Goal: Transaction & Acquisition: Purchase product/service

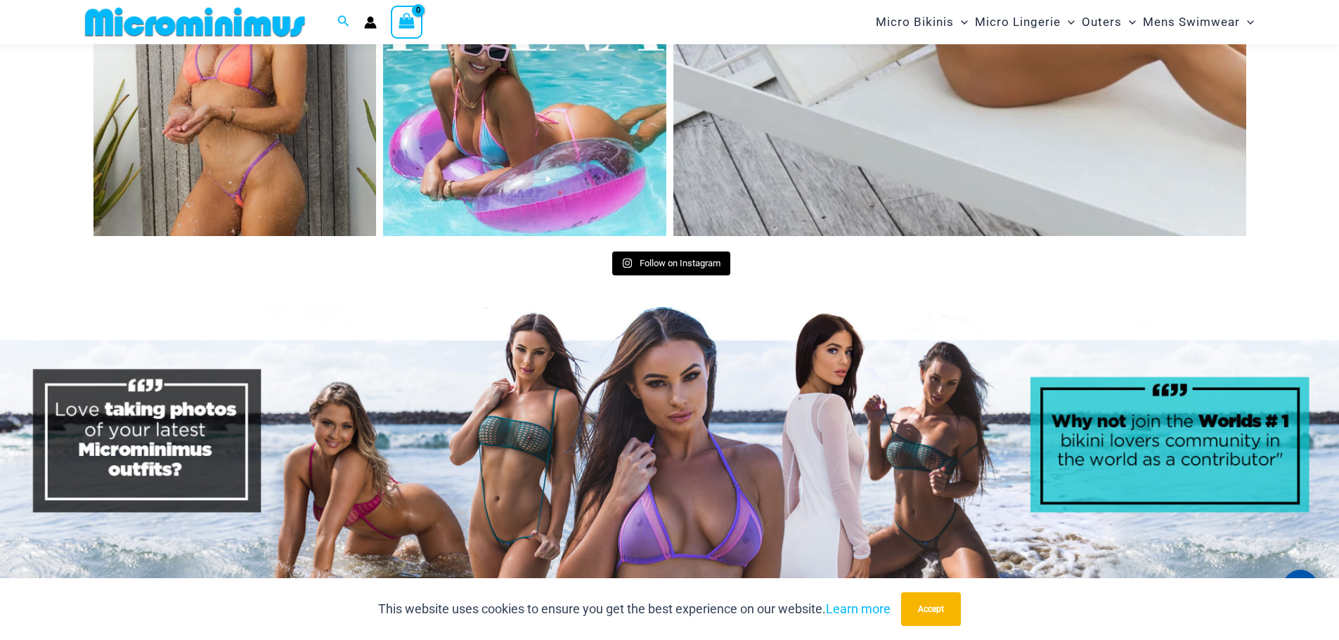
scroll to position [6733, 0]
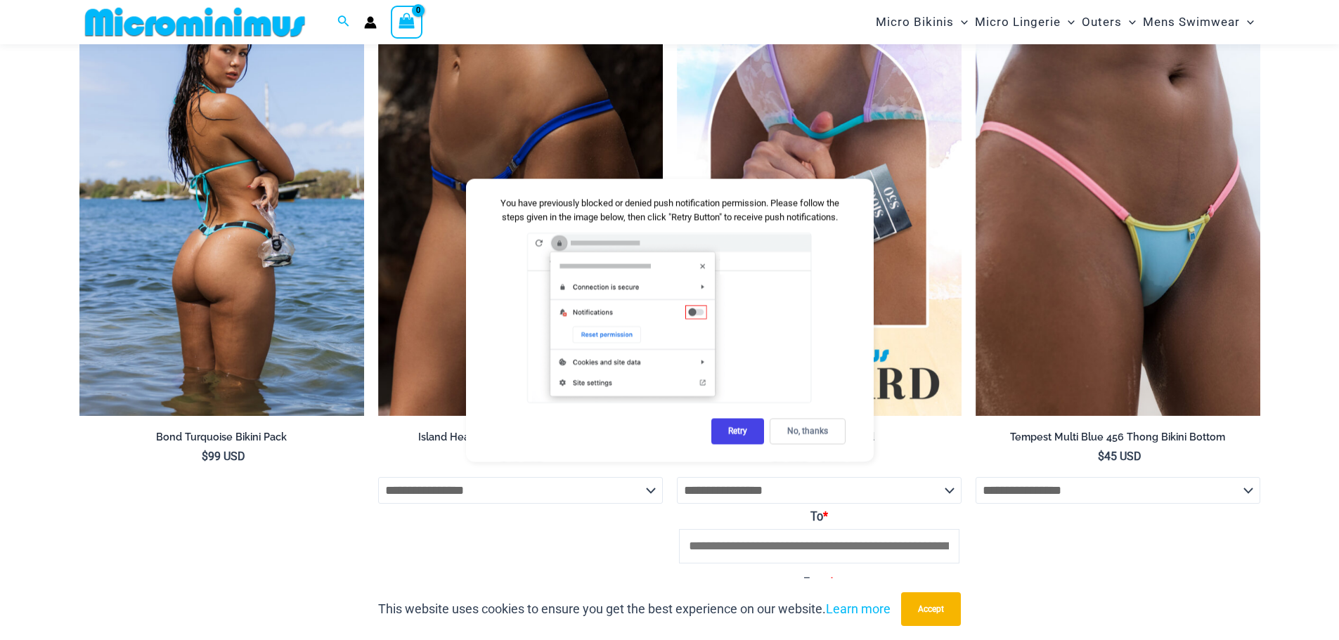
scroll to position [2868, 0]
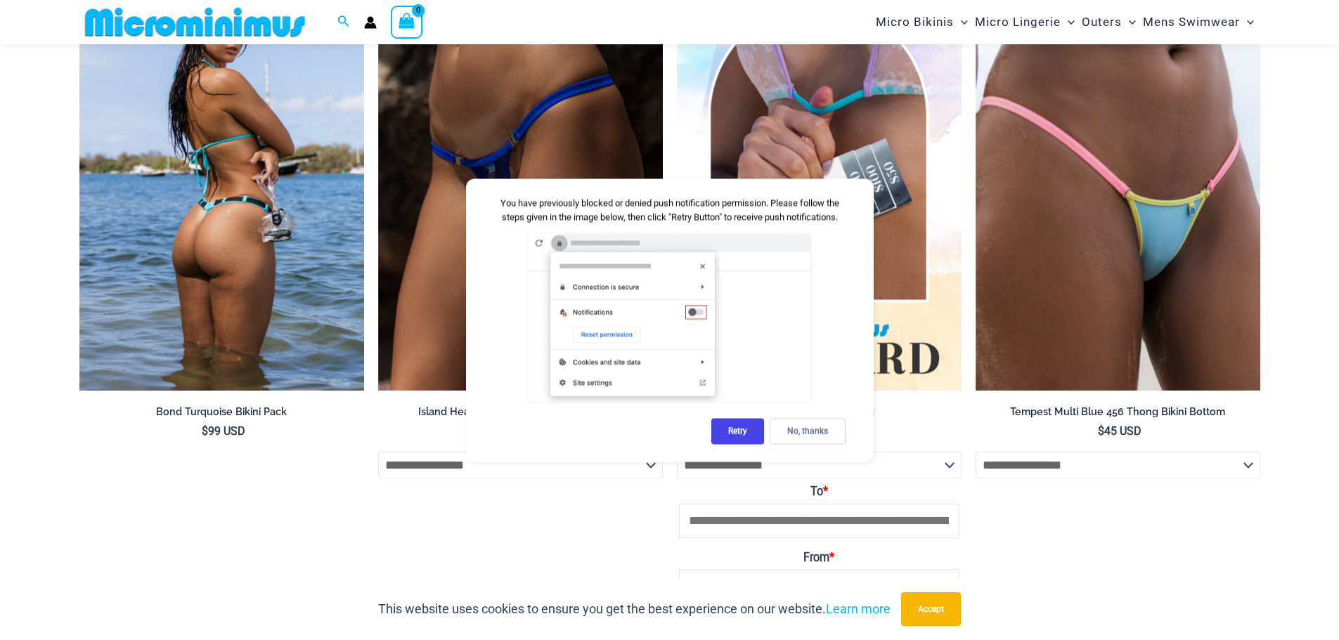
click at [207, 176] on img at bounding box center [221, 177] width 285 height 427
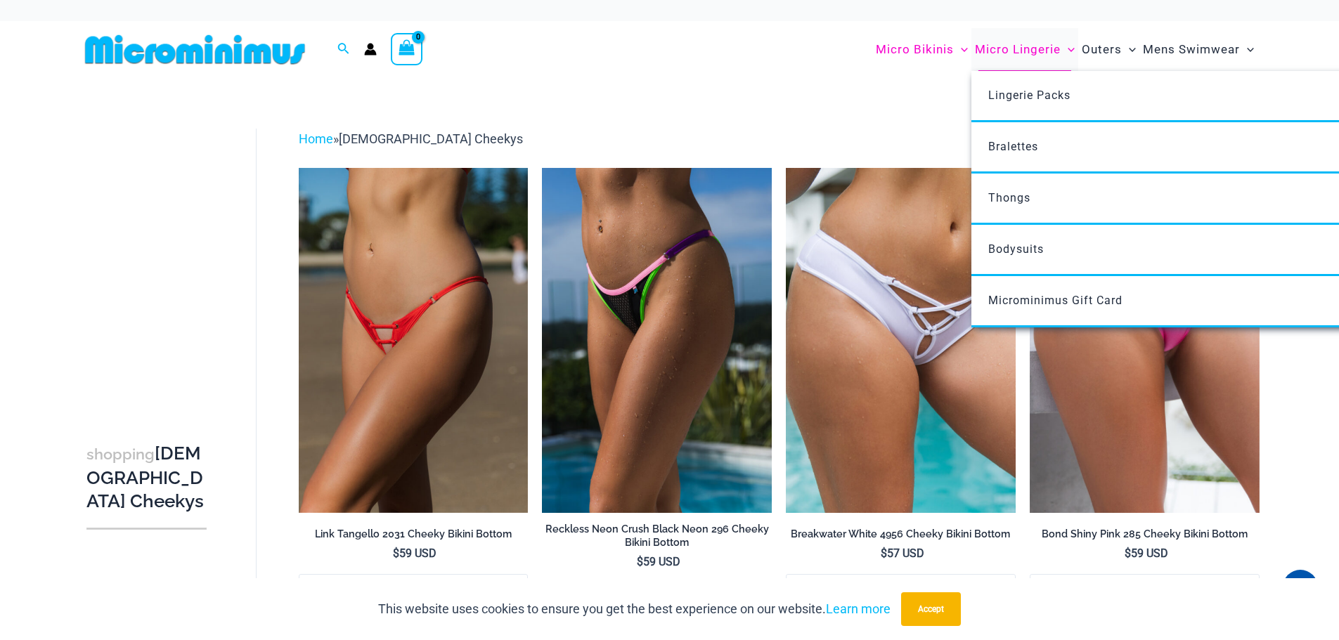
click at [1001, 42] on span "Micro Lingerie" at bounding box center [1018, 50] width 86 height 36
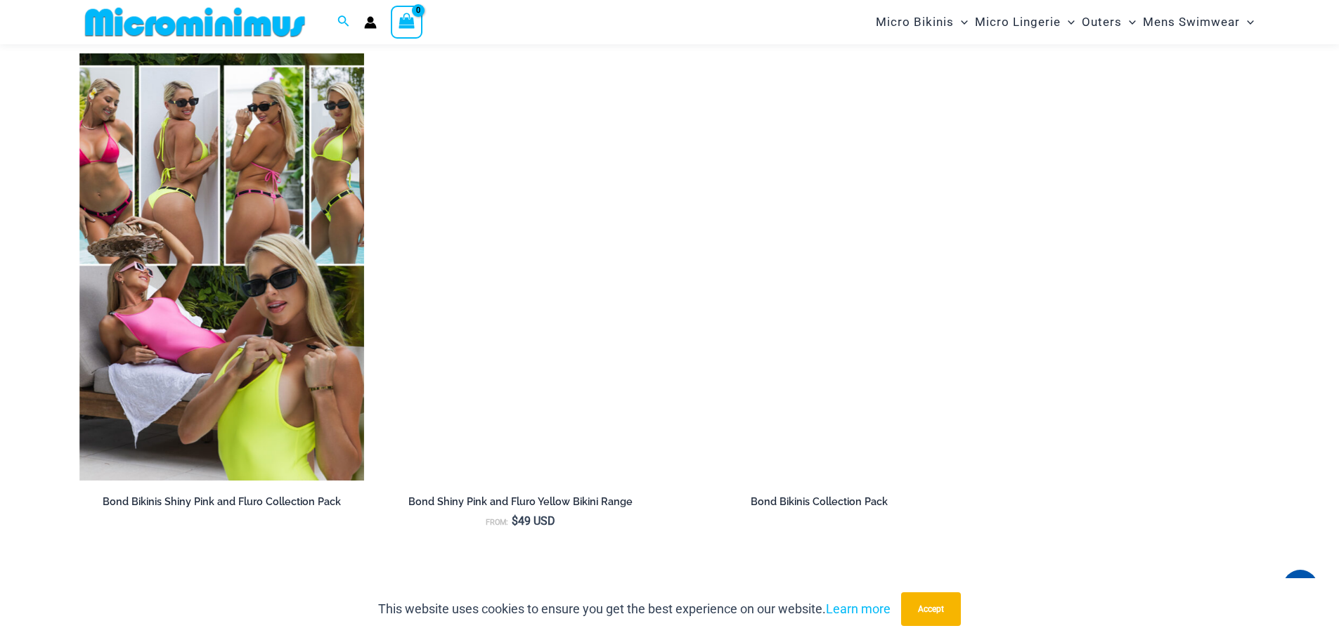
scroll to position [2165, 0]
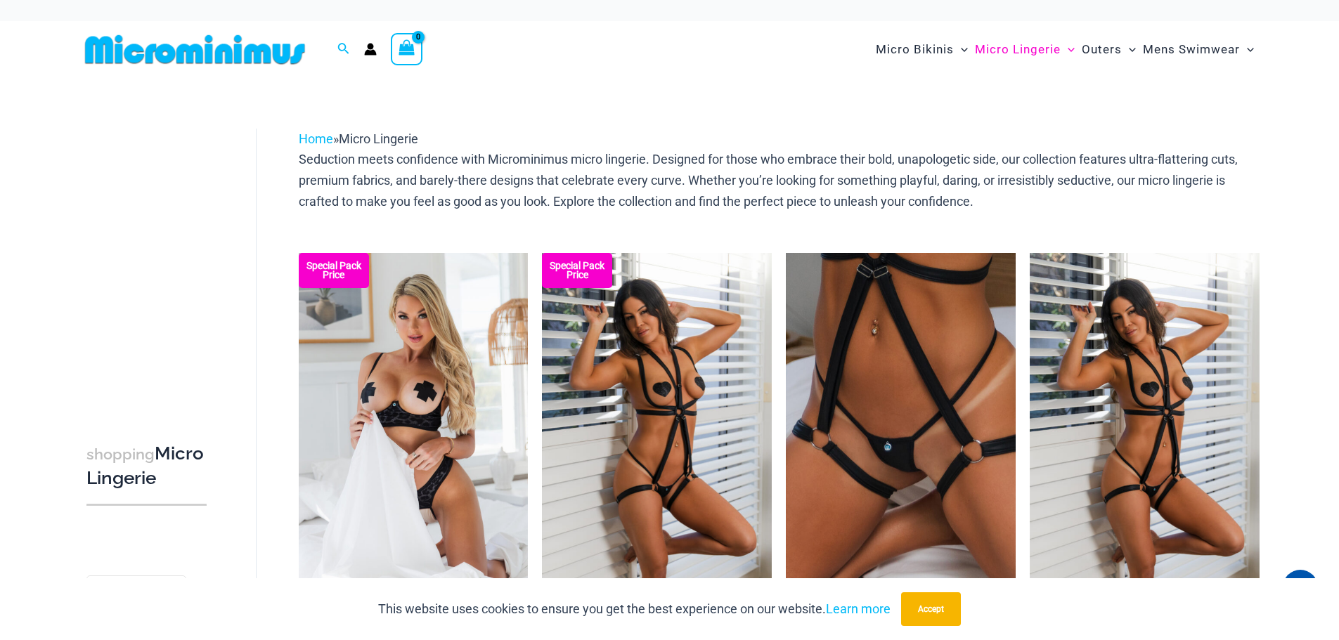
click at [210, 51] on img at bounding box center [194, 50] width 231 height 32
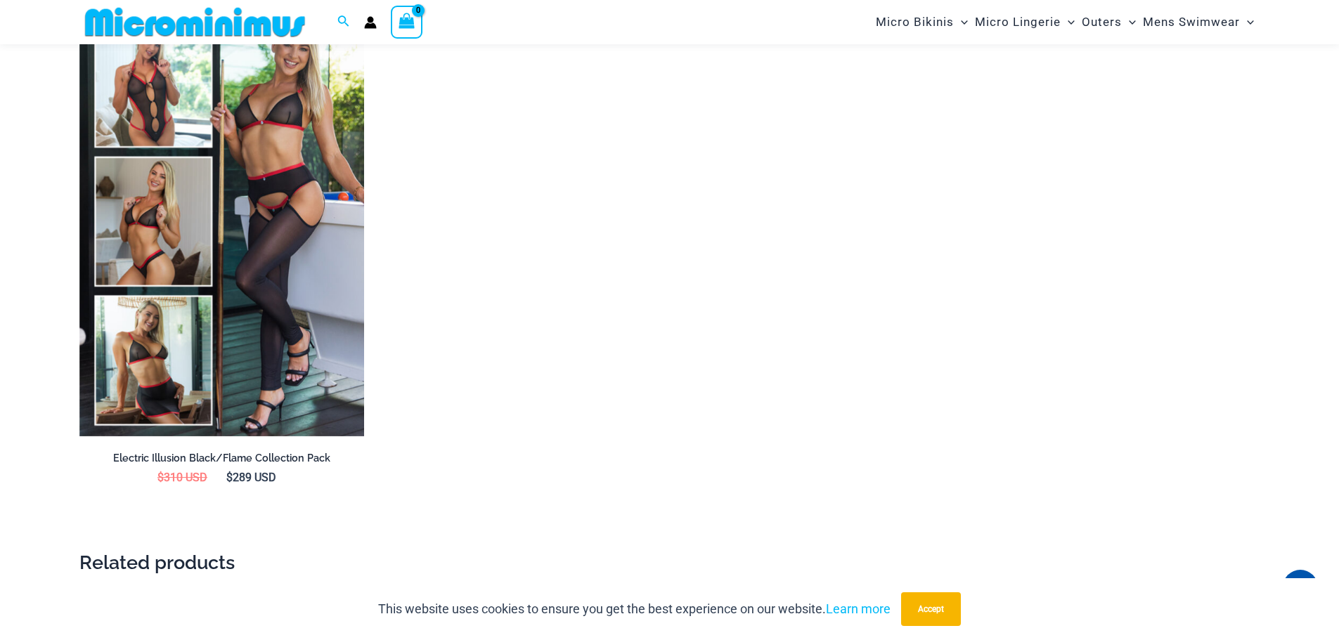
scroll to position [3009, 0]
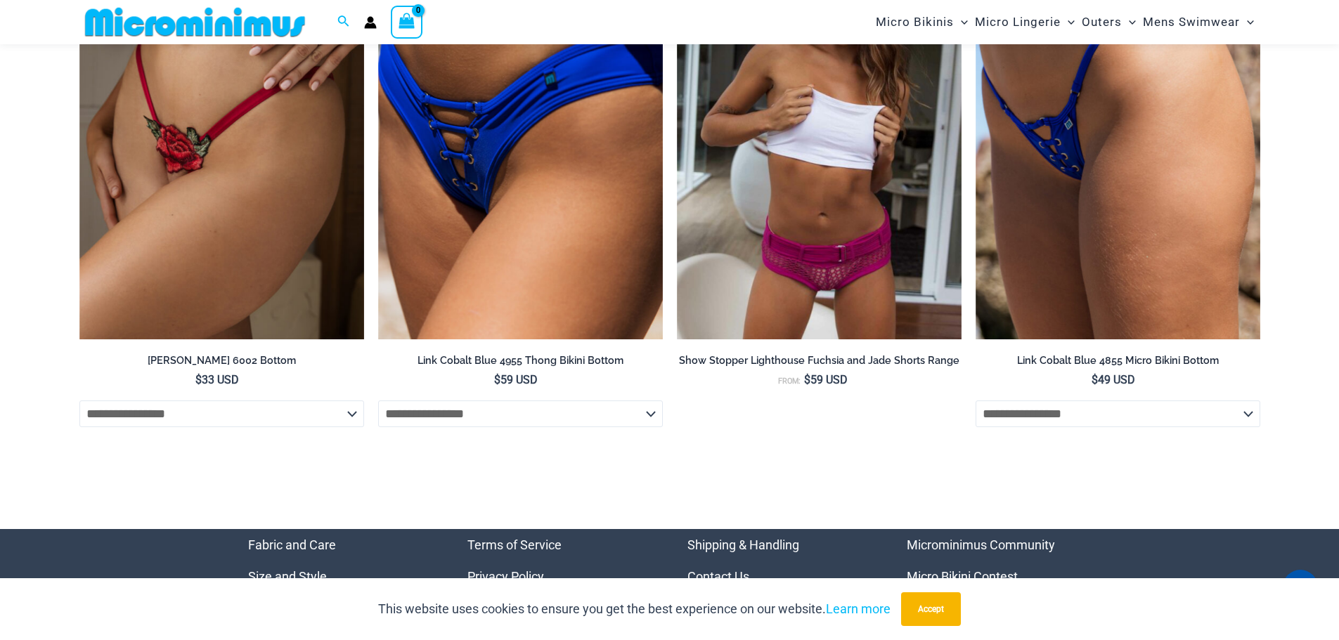
scroll to position [4976, 0]
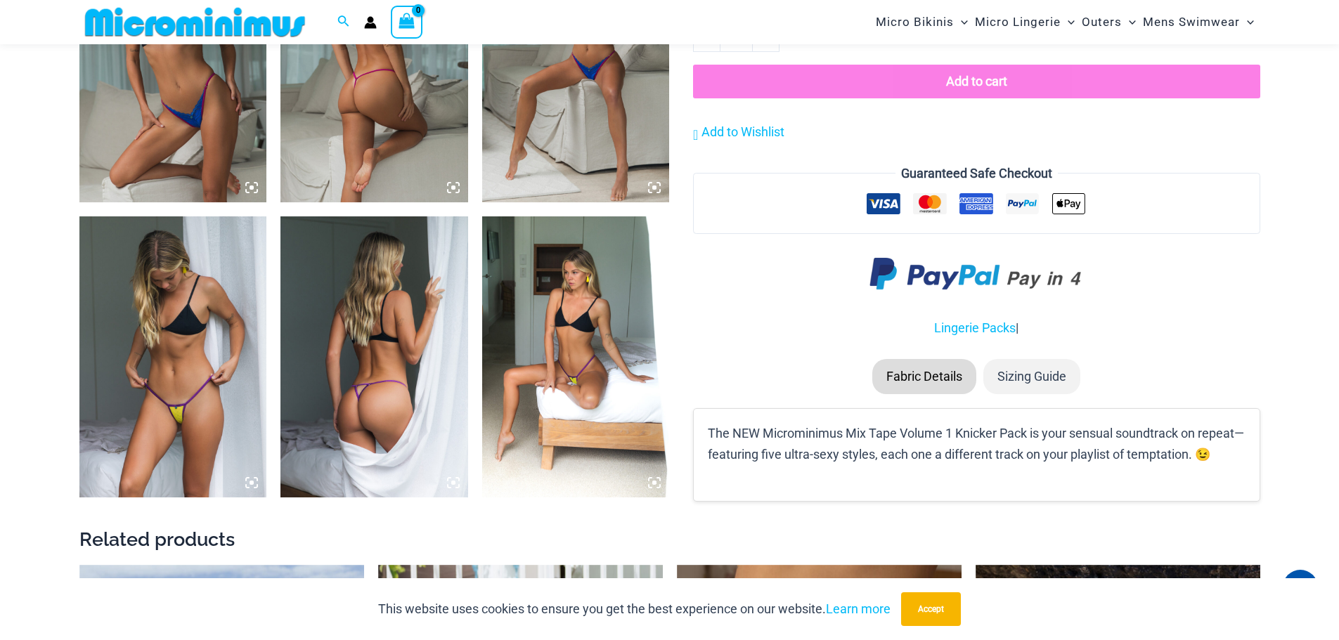
scroll to position [2026, 0]
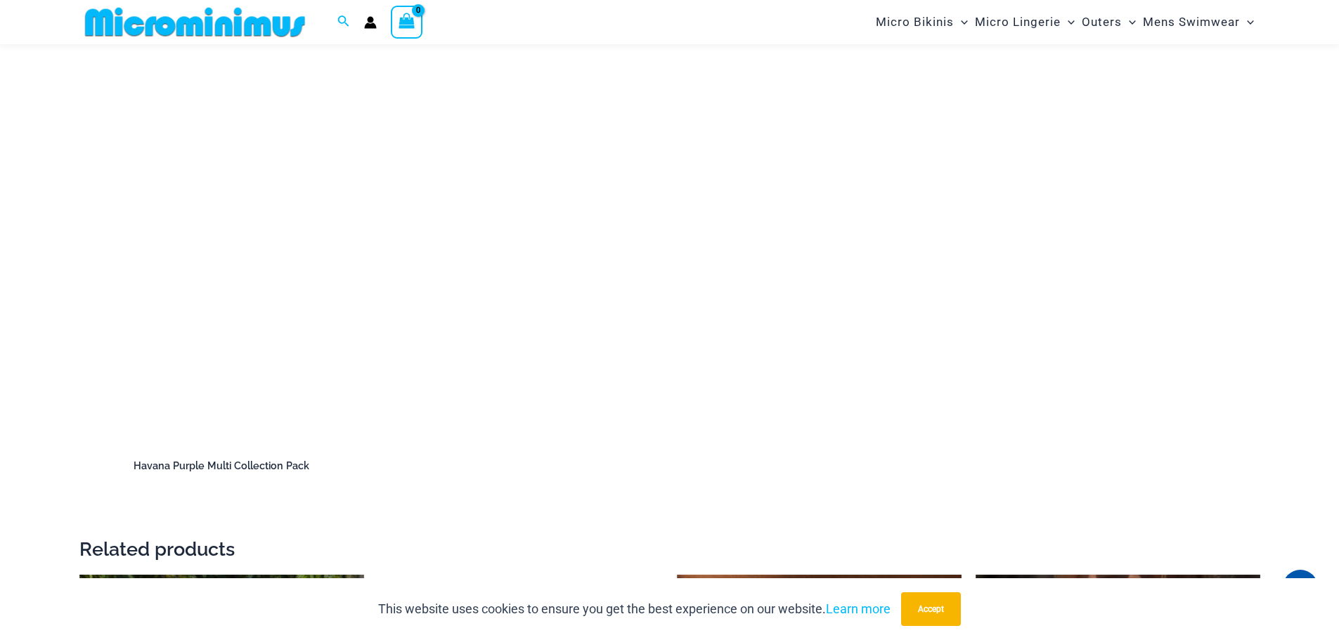
scroll to position [2657, 0]
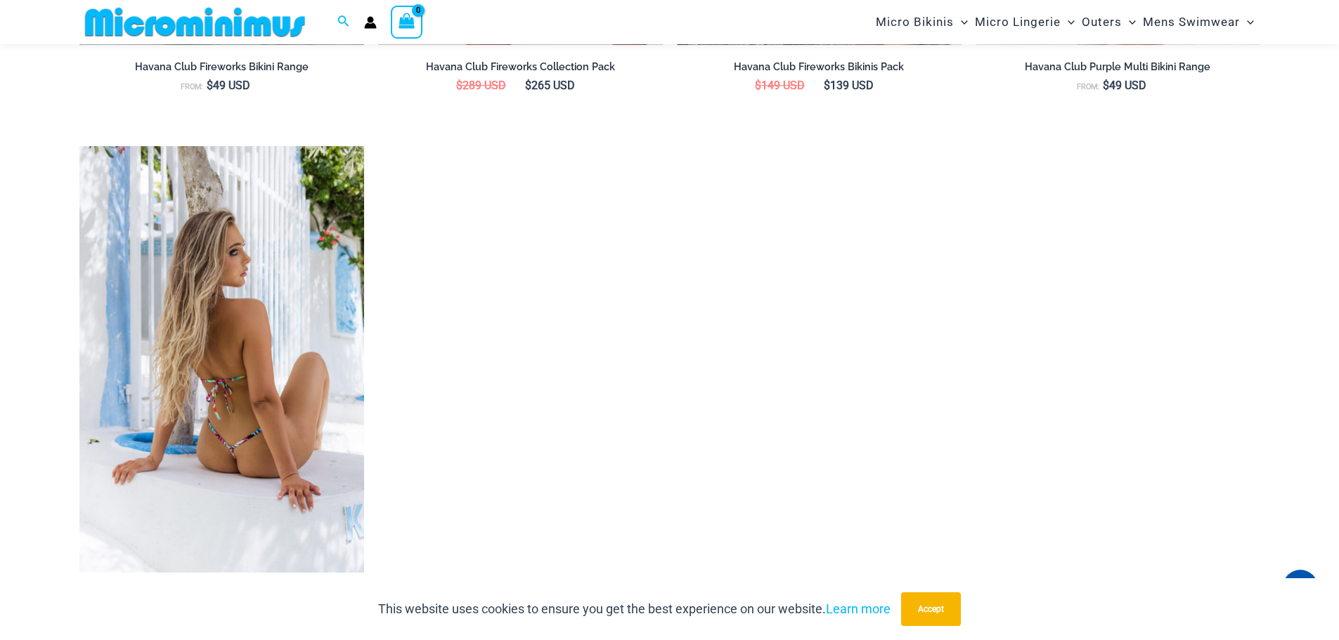
click at [268, 358] on img at bounding box center [221, 359] width 285 height 427
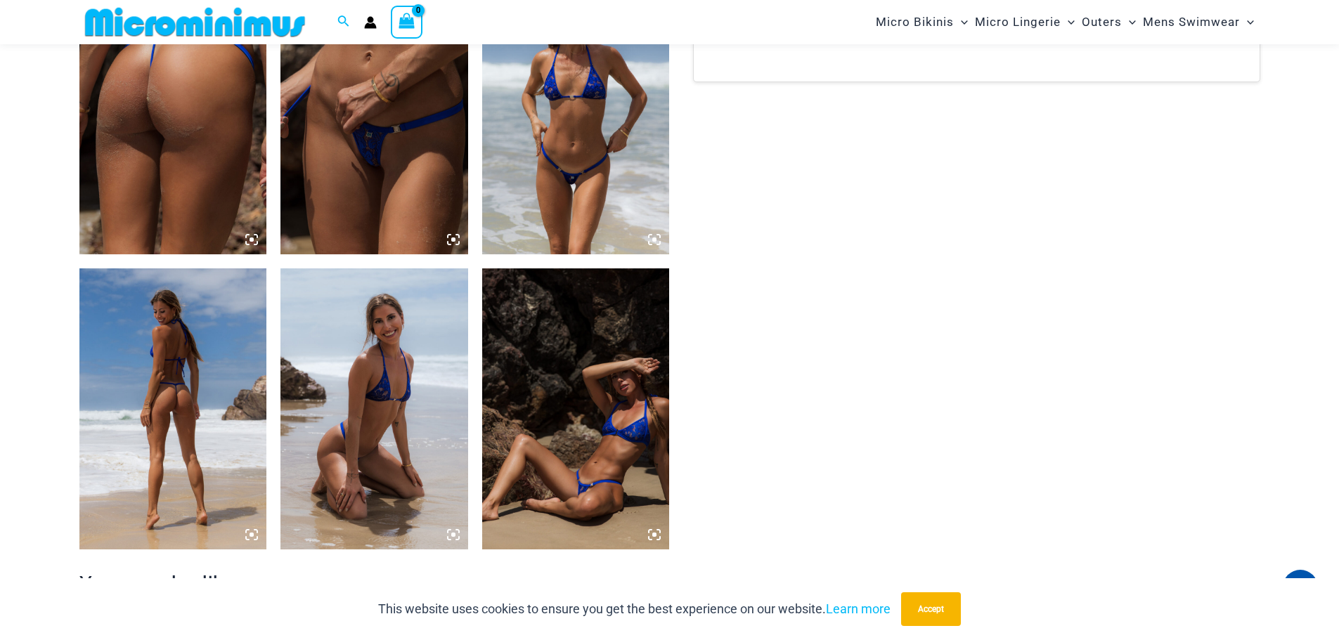
scroll to position [1182, 0]
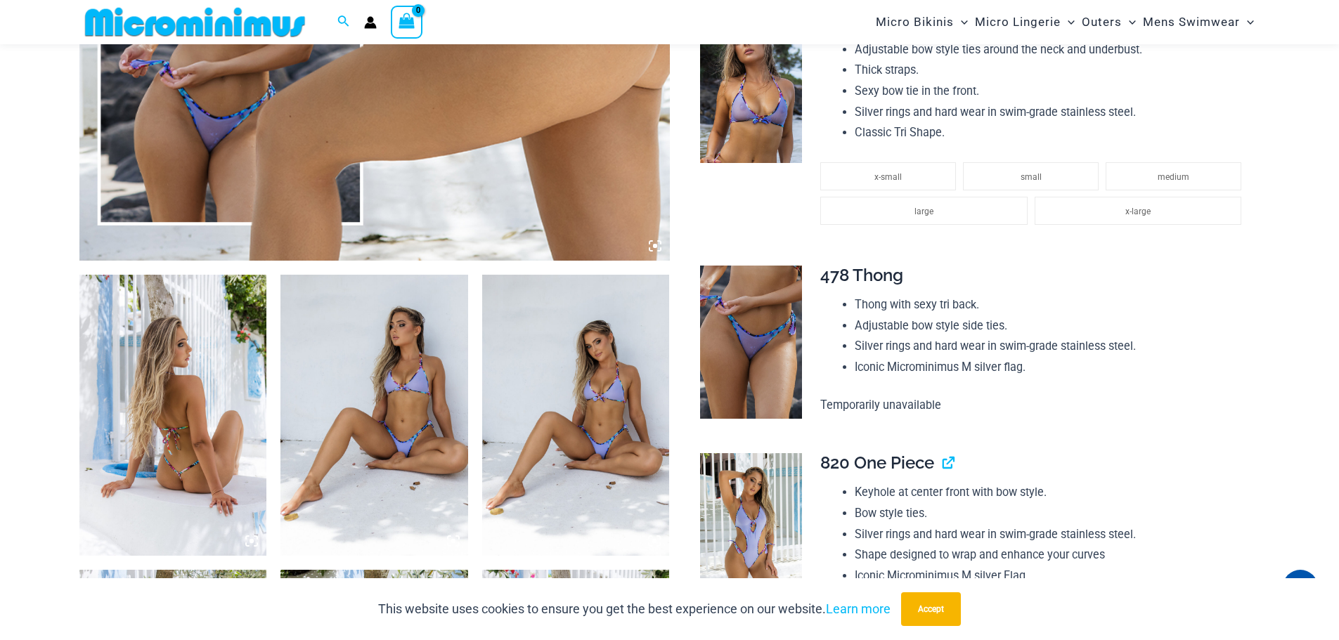
scroll to position [624, 0]
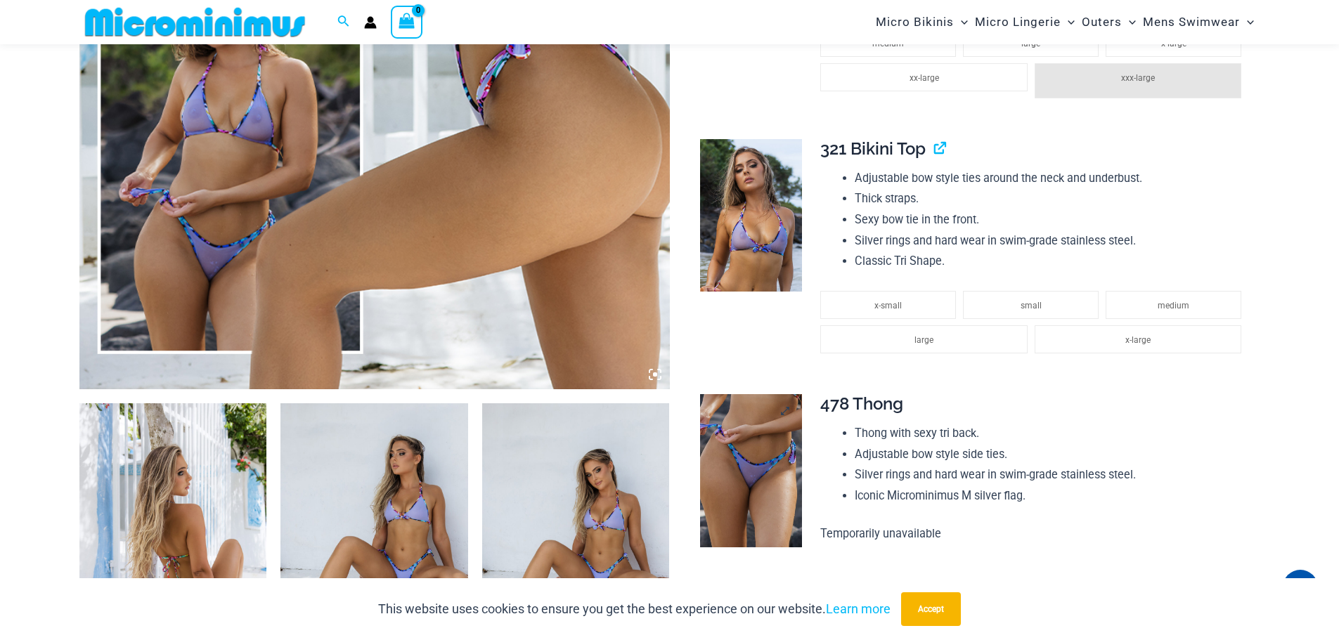
click at [773, 417] on img at bounding box center [751, 470] width 102 height 153
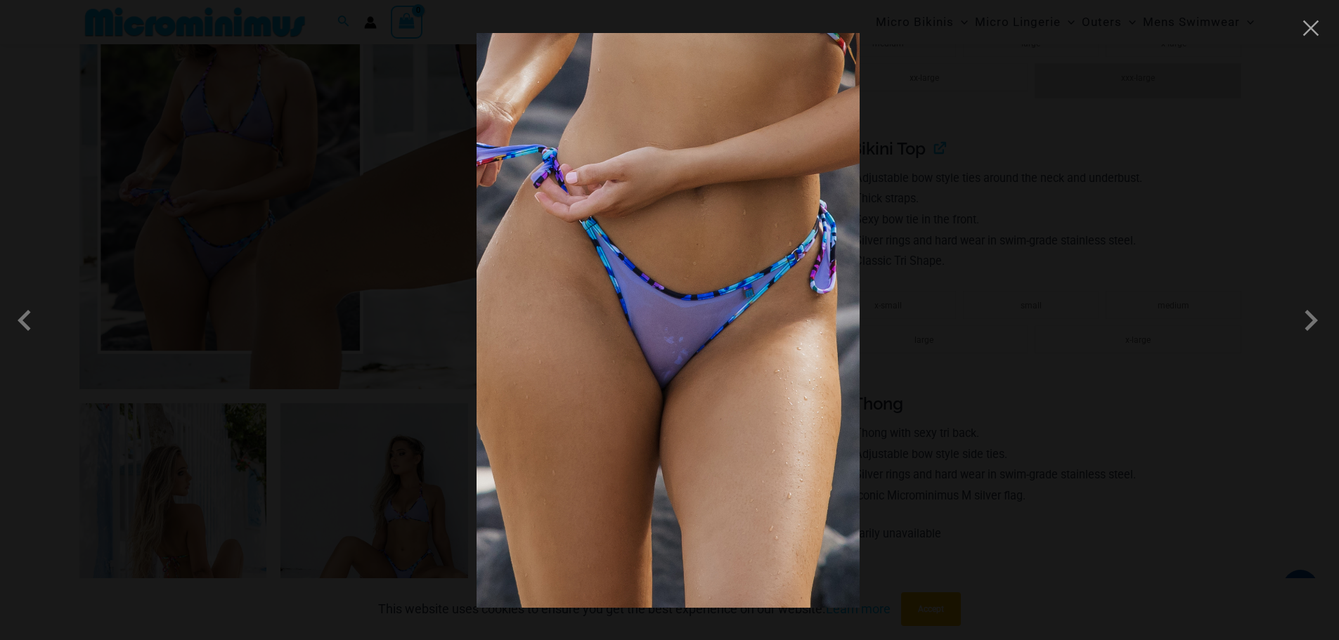
click at [923, 119] on div at bounding box center [669, 320] width 1339 height 640
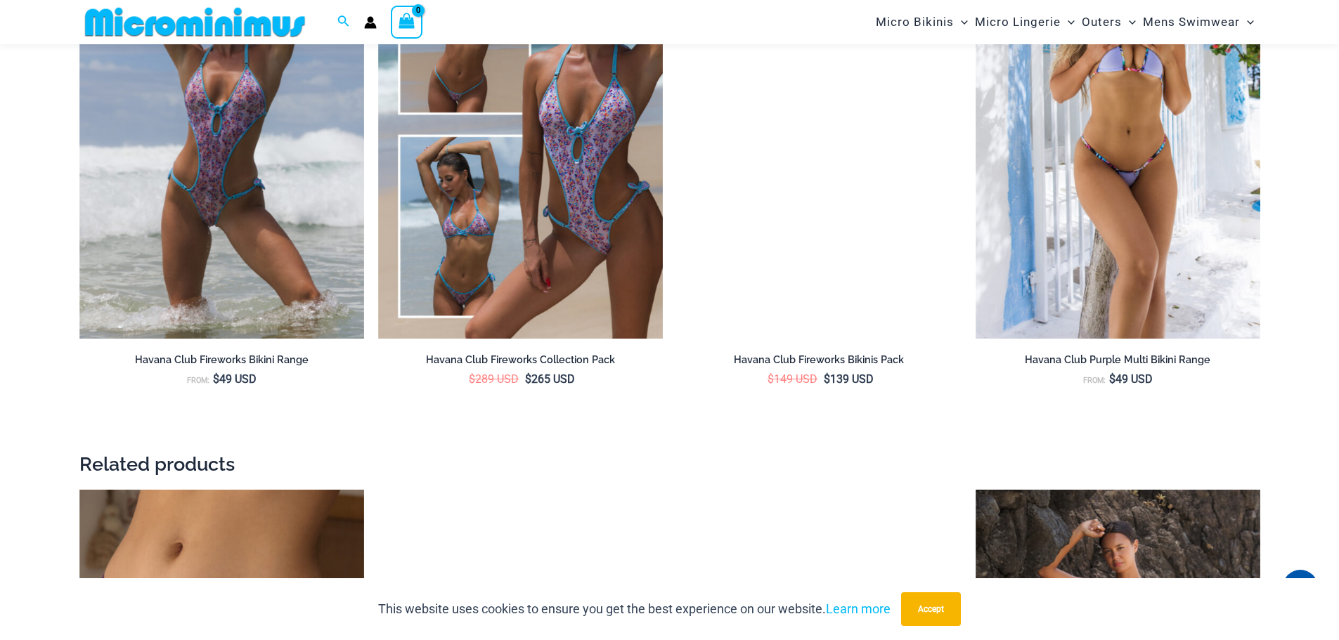
scroll to position [2170, 0]
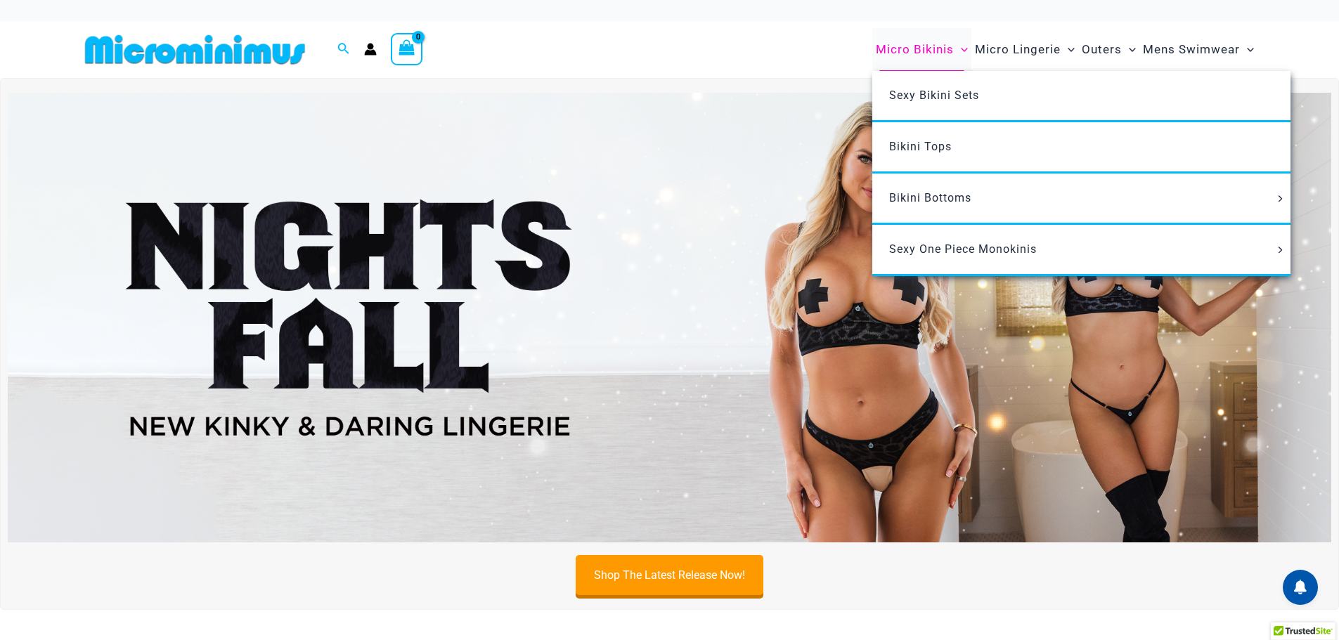
click at [934, 48] on span "Micro Bikinis" at bounding box center [915, 50] width 78 height 36
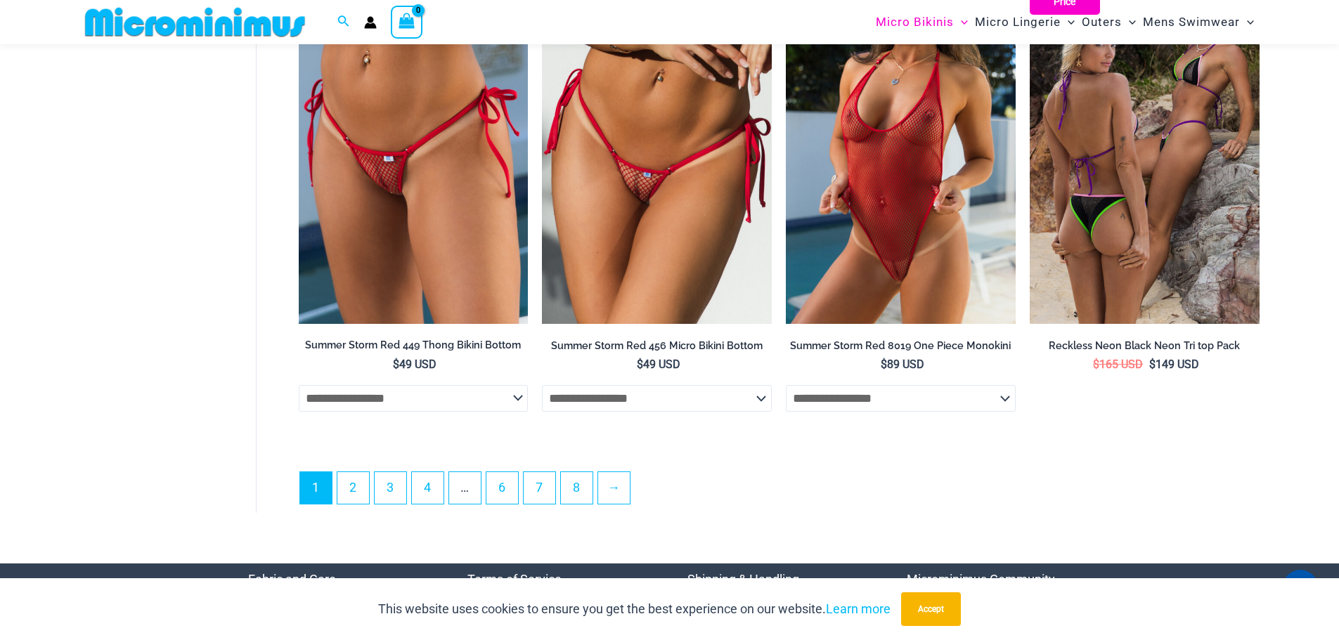
scroll to position [3924, 0]
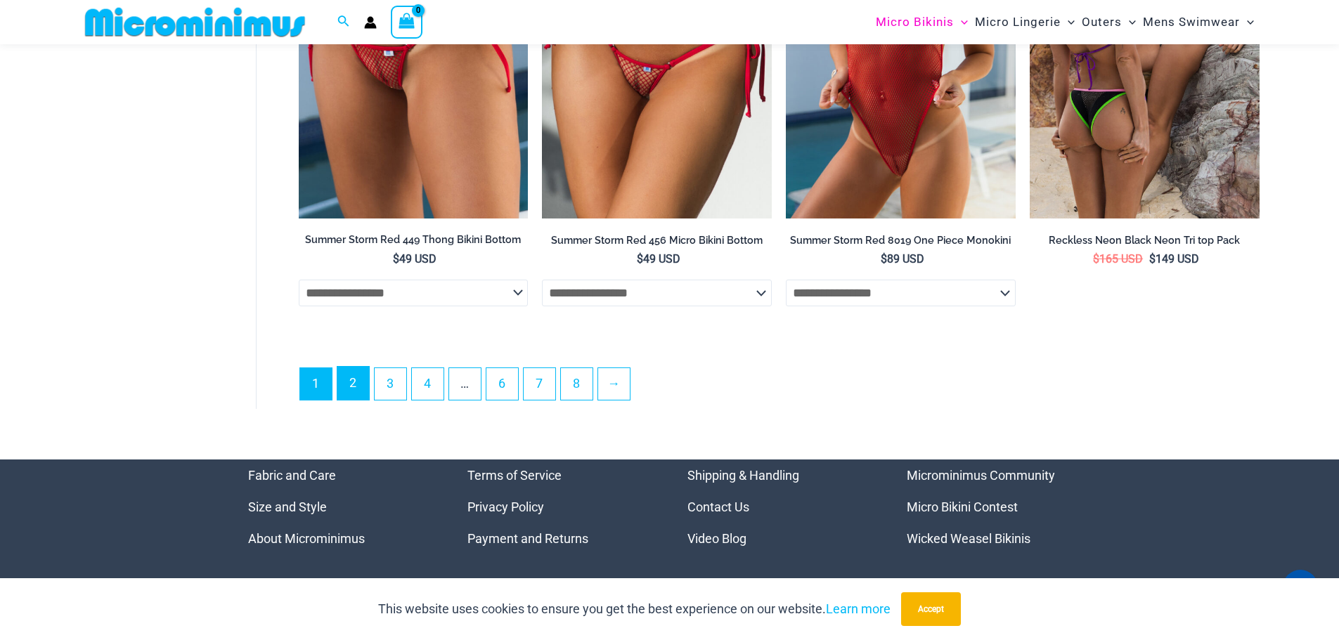
click at [346, 381] on link "2" at bounding box center [353, 383] width 32 height 33
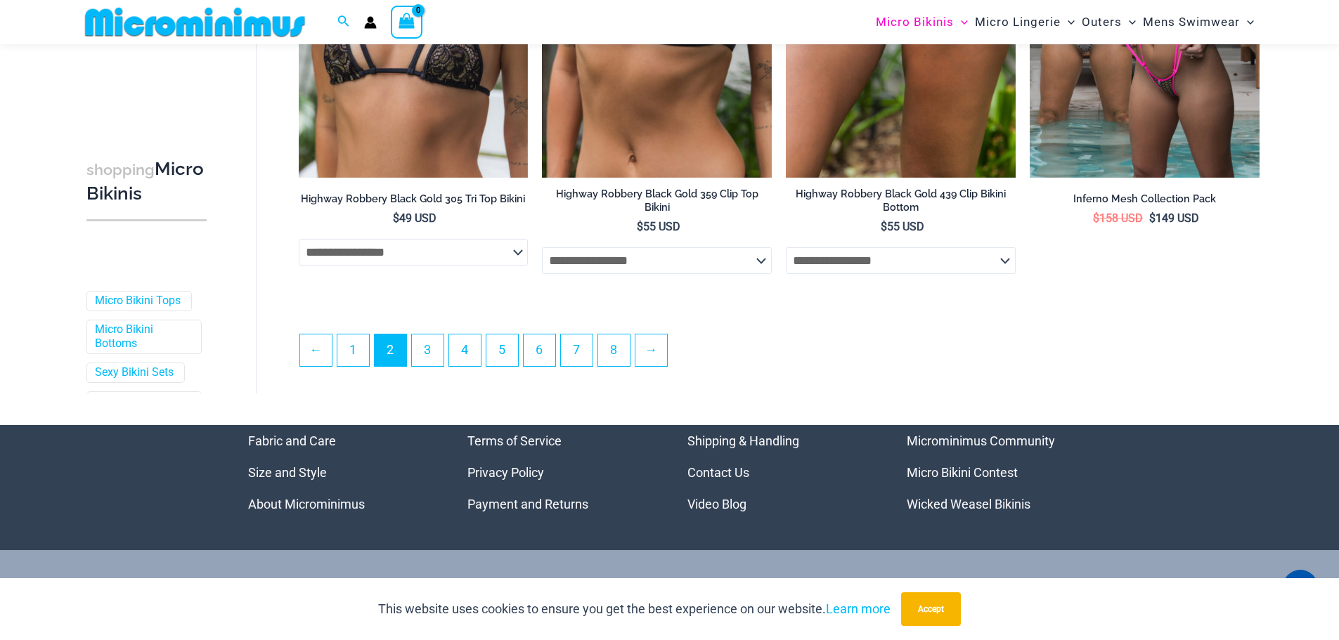
scroll to position [3713, 0]
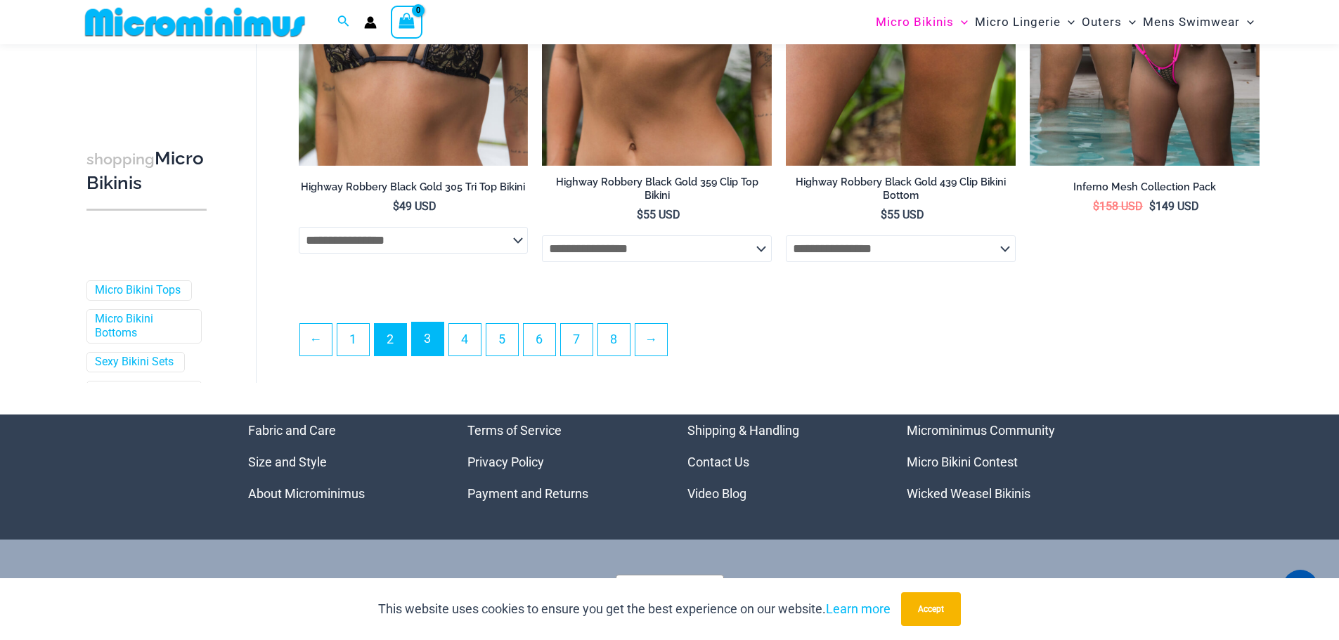
click at [415, 342] on link "3" at bounding box center [428, 339] width 32 height 33
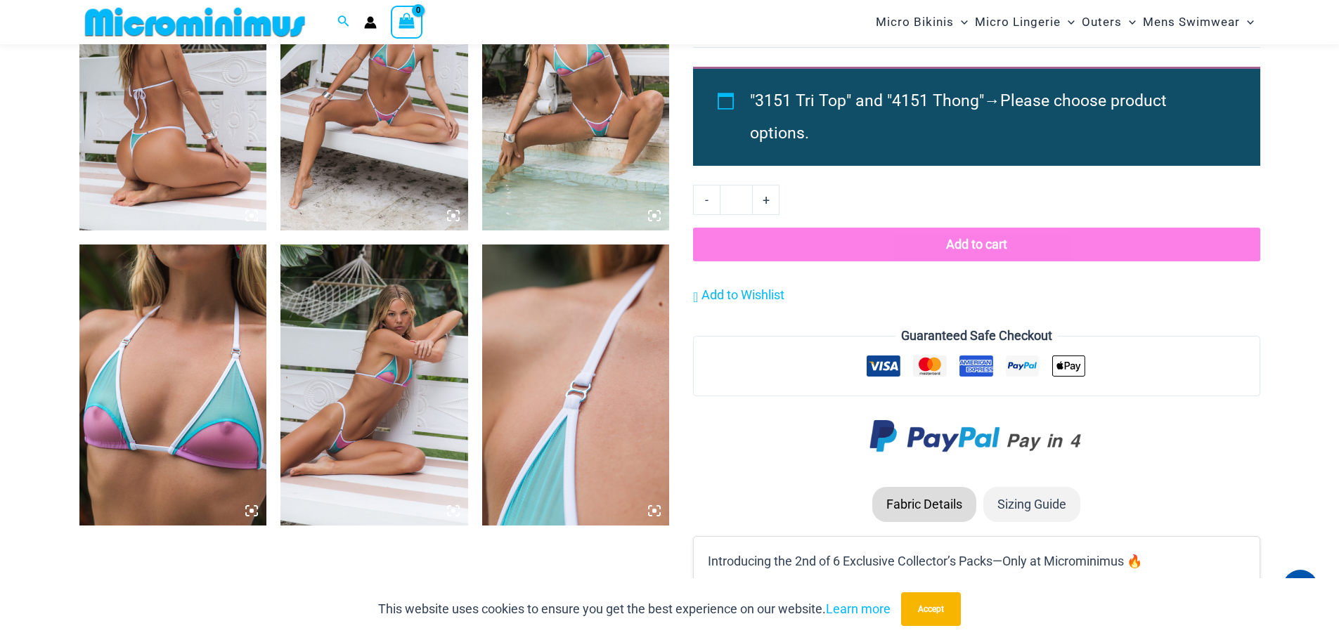
scroll to position [1533, 0]
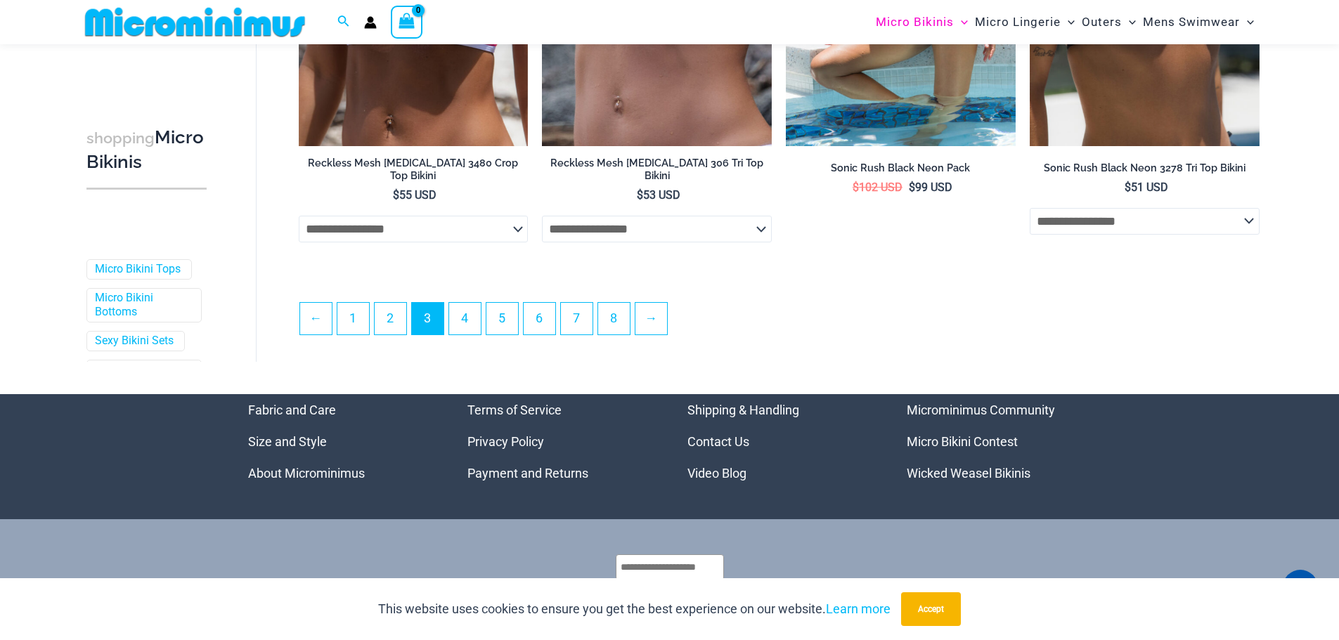
scroll to position [3733, 0]
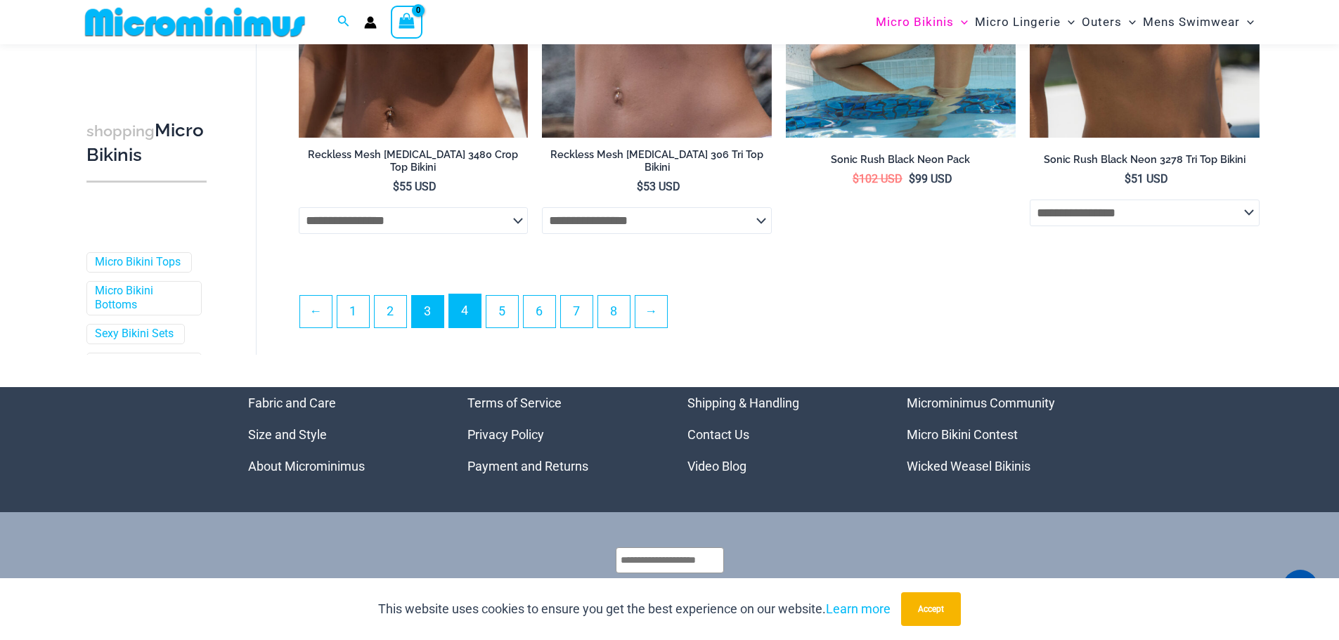
click at [467, 301] on link "4" at bounding box center [465, 310] width 32 height 33
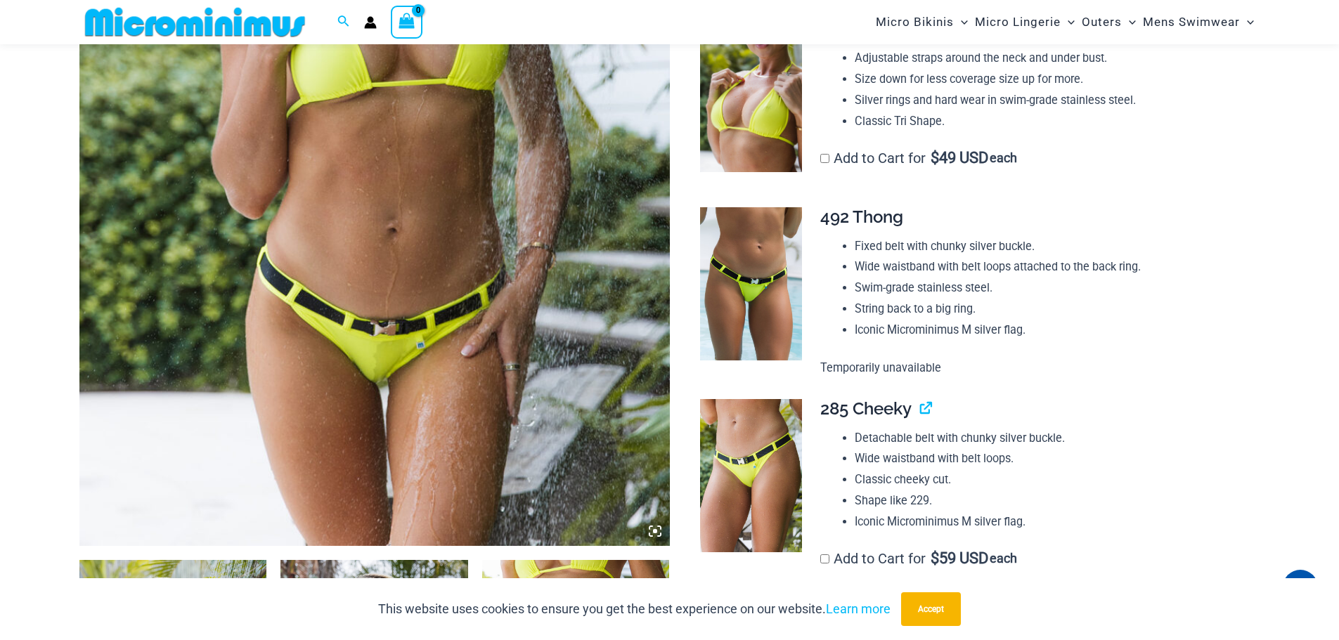
scroll to position [760, 0]
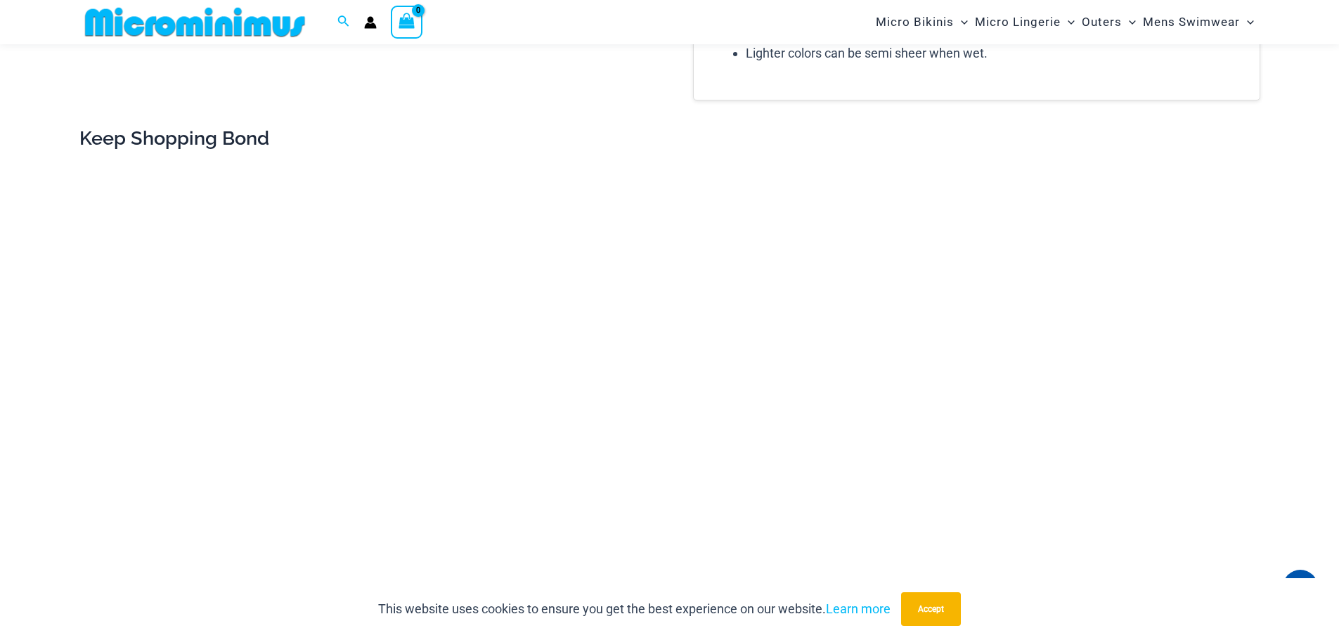
scroll to position [2024, 0]
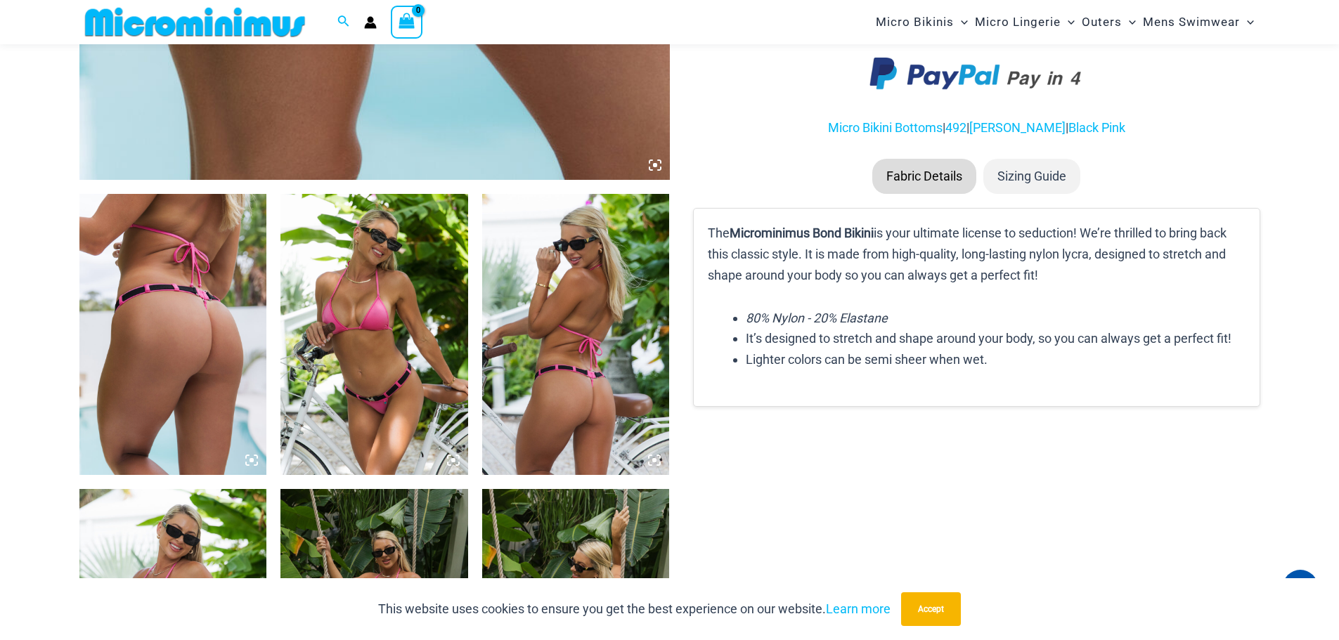
scroll to position [971, 0]
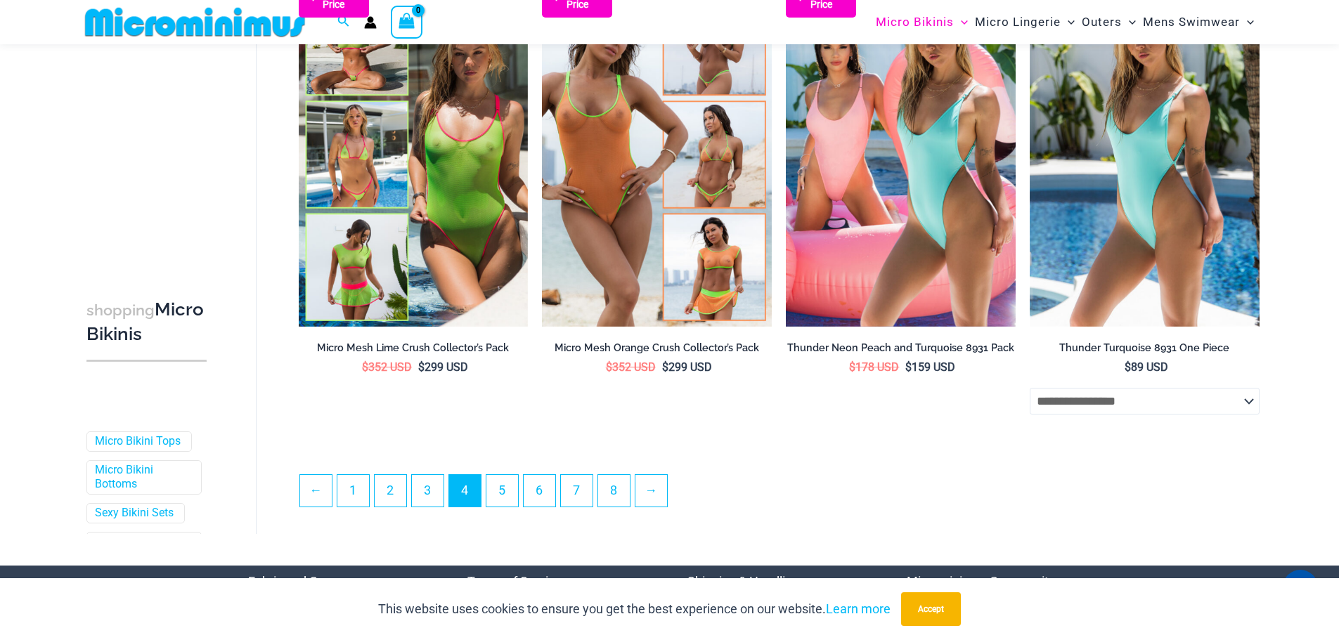
scroll to position [3571, 0]
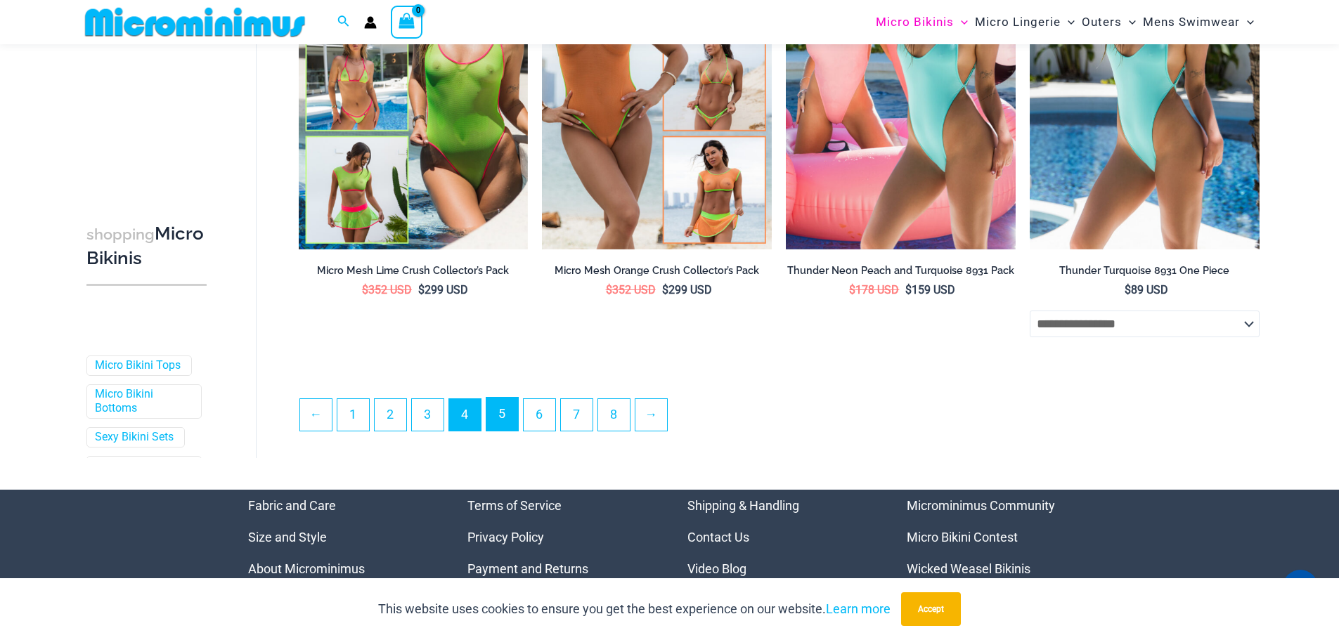
click at [509, 407] on link "5" at bounding box center [502, 414] width 32 height 33
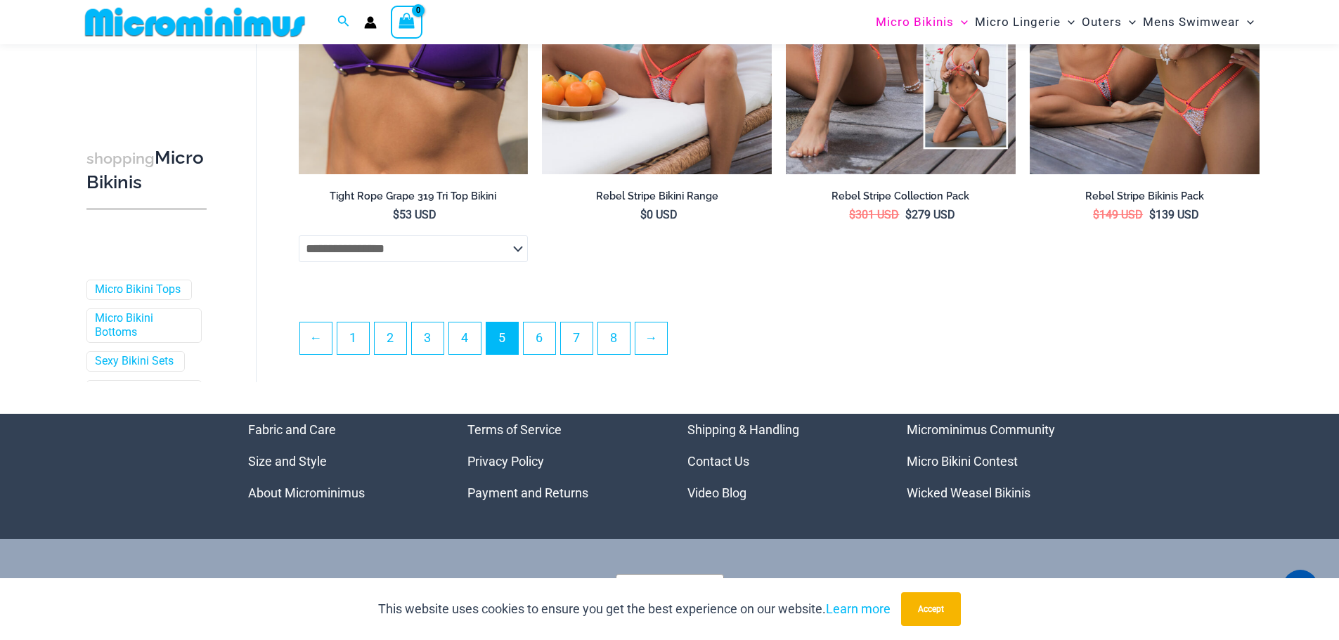
scroll to position [3713, 0]
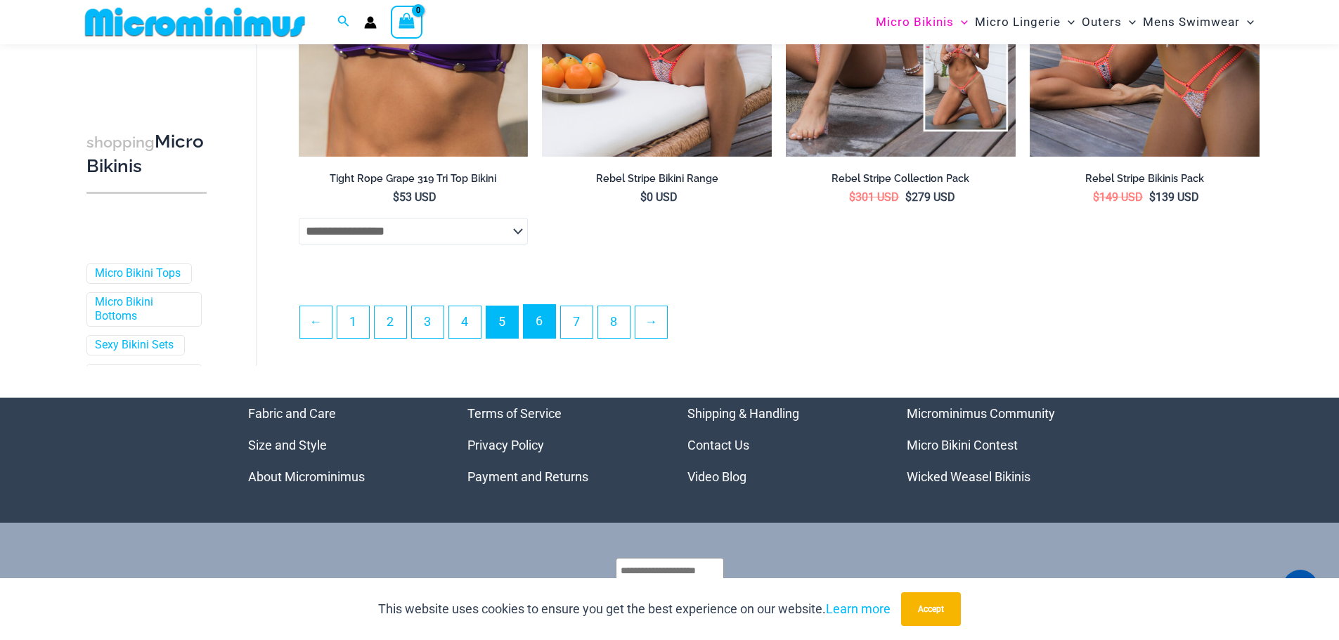
click at [536, 313] on link "6" at bounding box center [539, 321] width 32 height 33
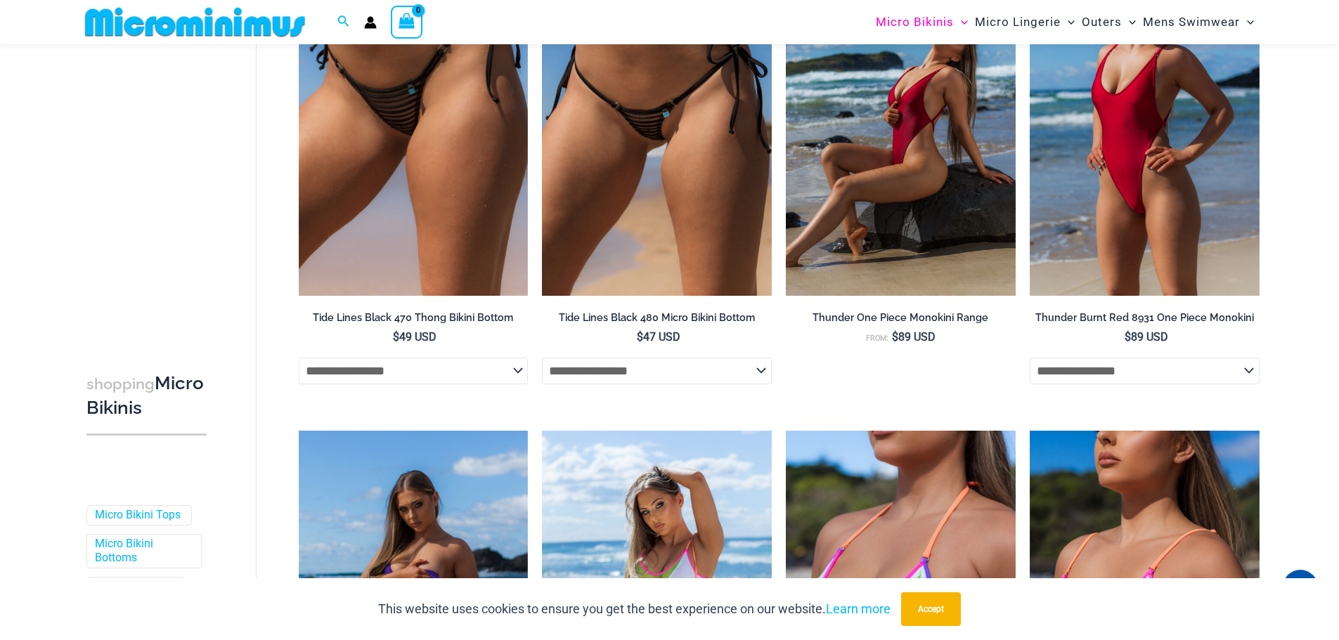
scroll to position [3500, 0]
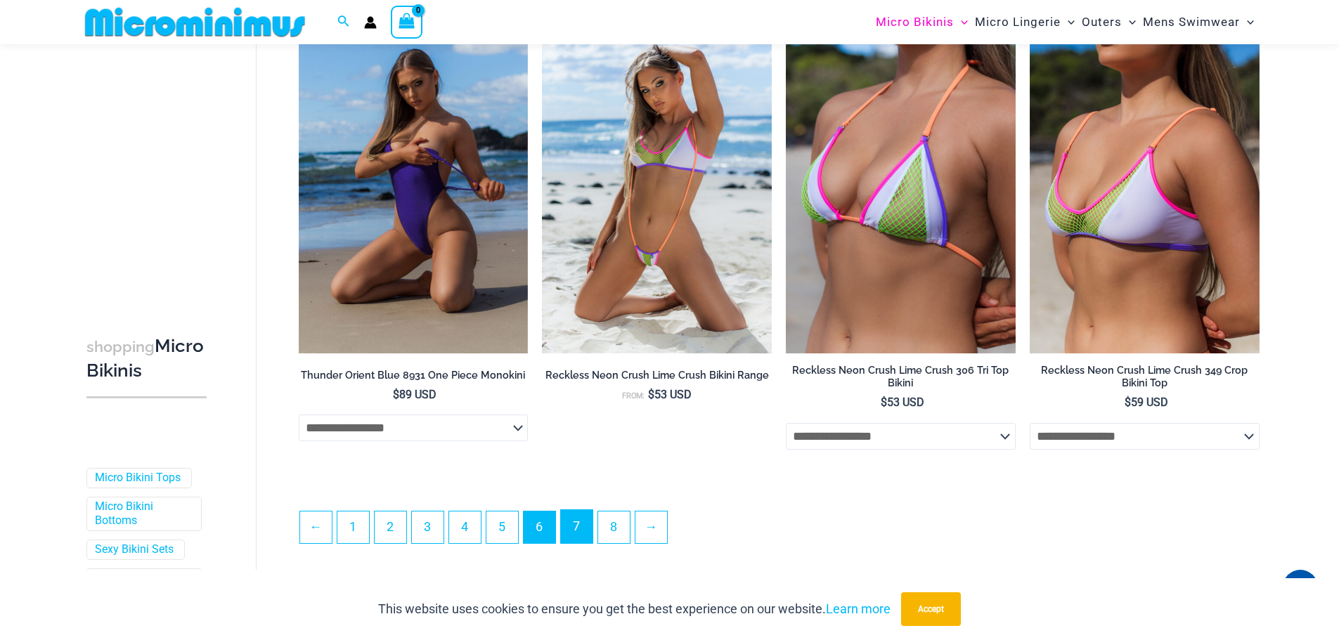
click at [579, 523] on link "7" at bounding box center [577, 526] width 32 height 33
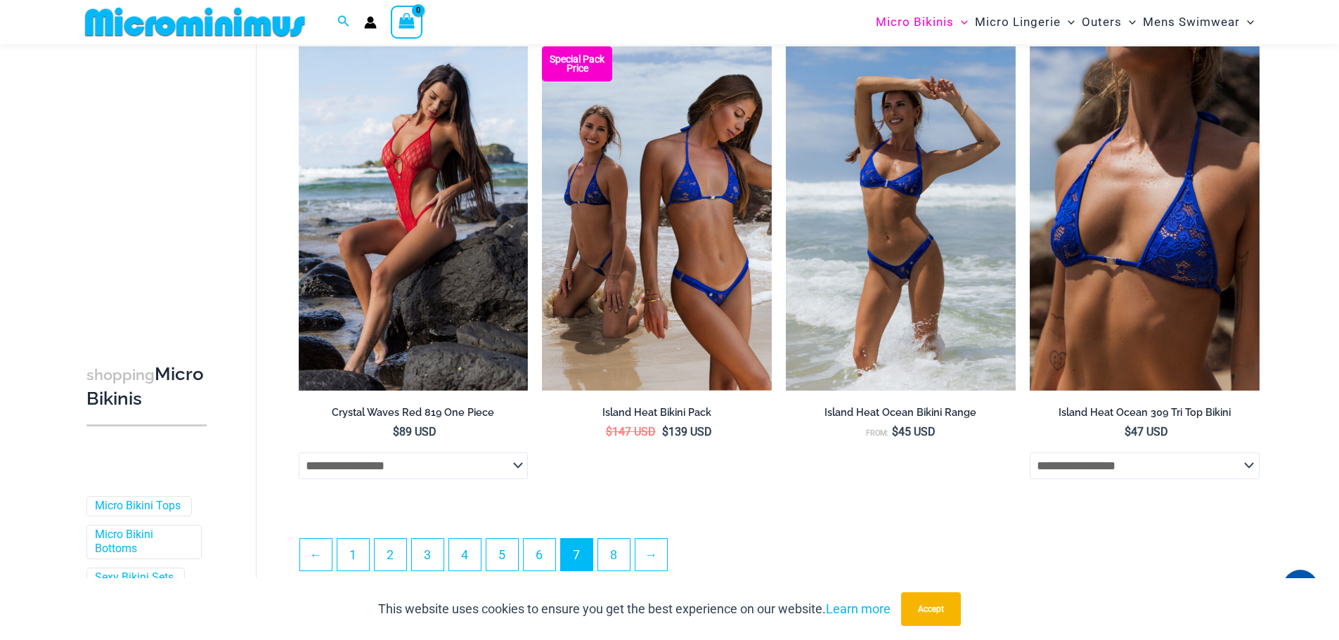
scroll to position [3503, 0]
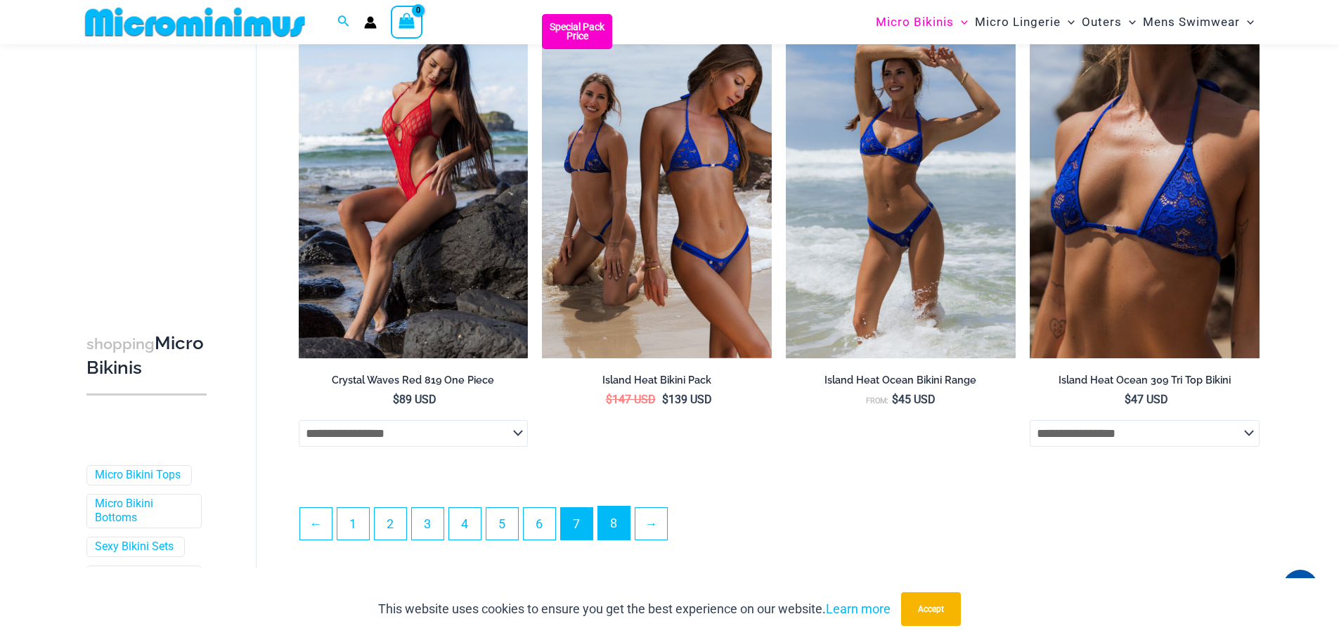
click at [614, 535] on link "8" at bounding box center [614, 523] width 32 height 33
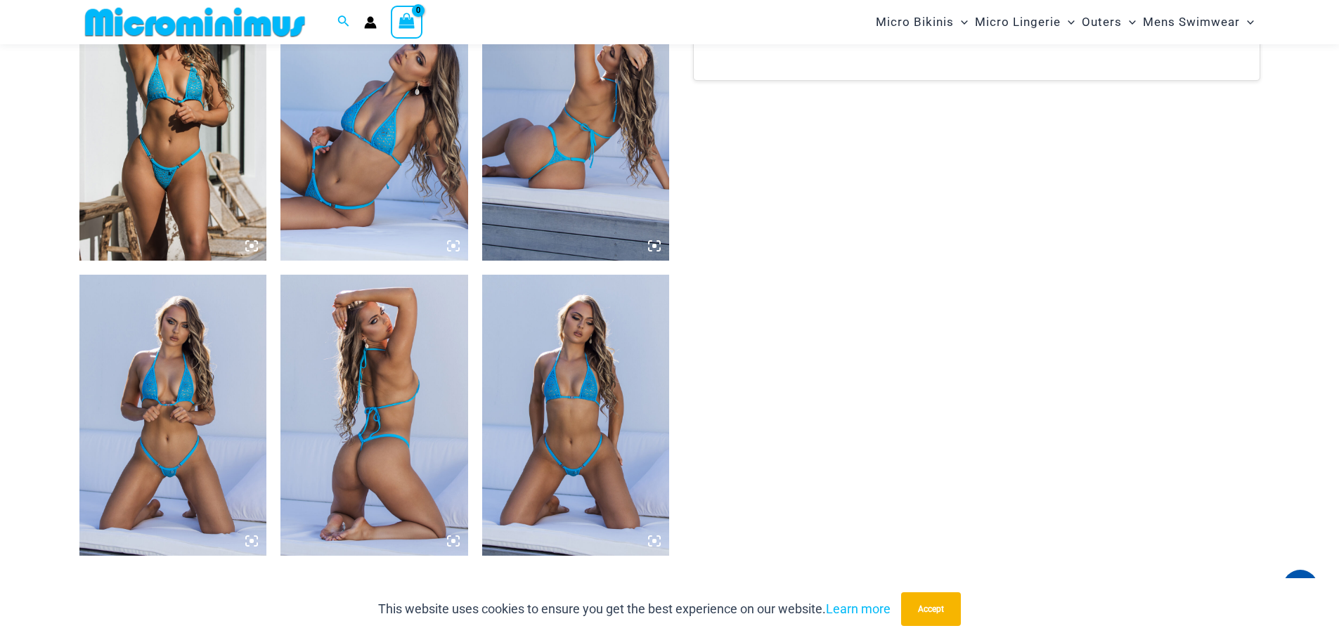
scroll to position [1041, 0]
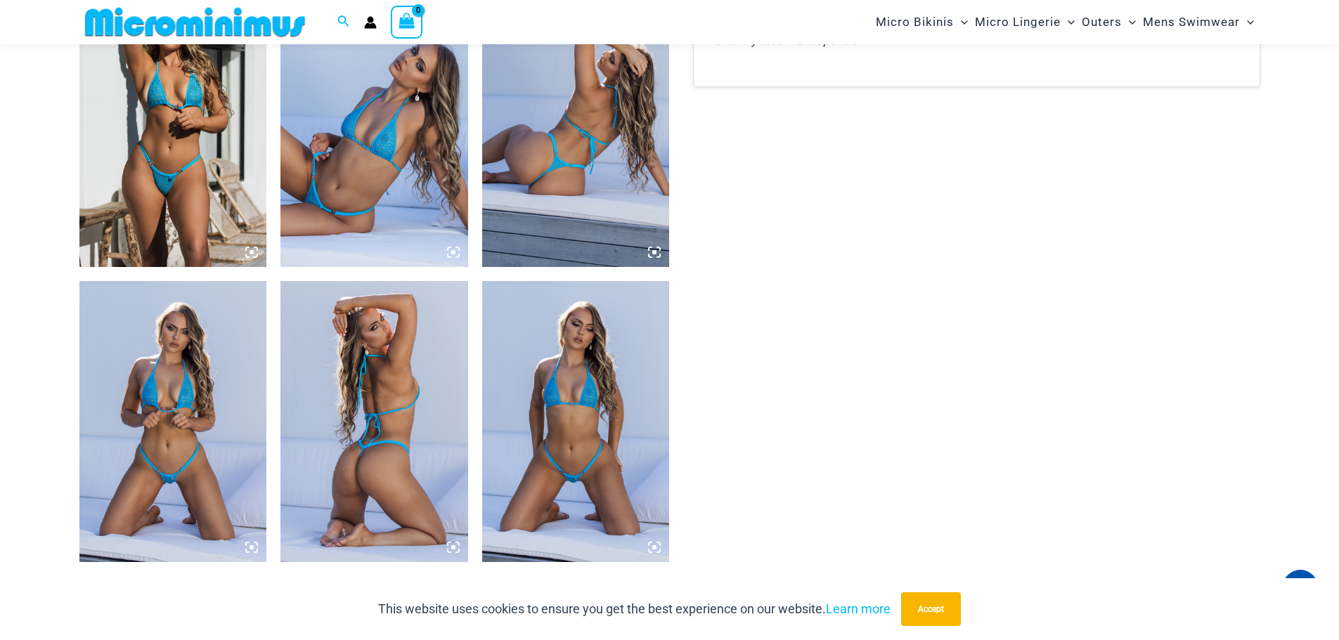
click at [601, 401] on img at bounding box center [576, 421] width 188 height 281
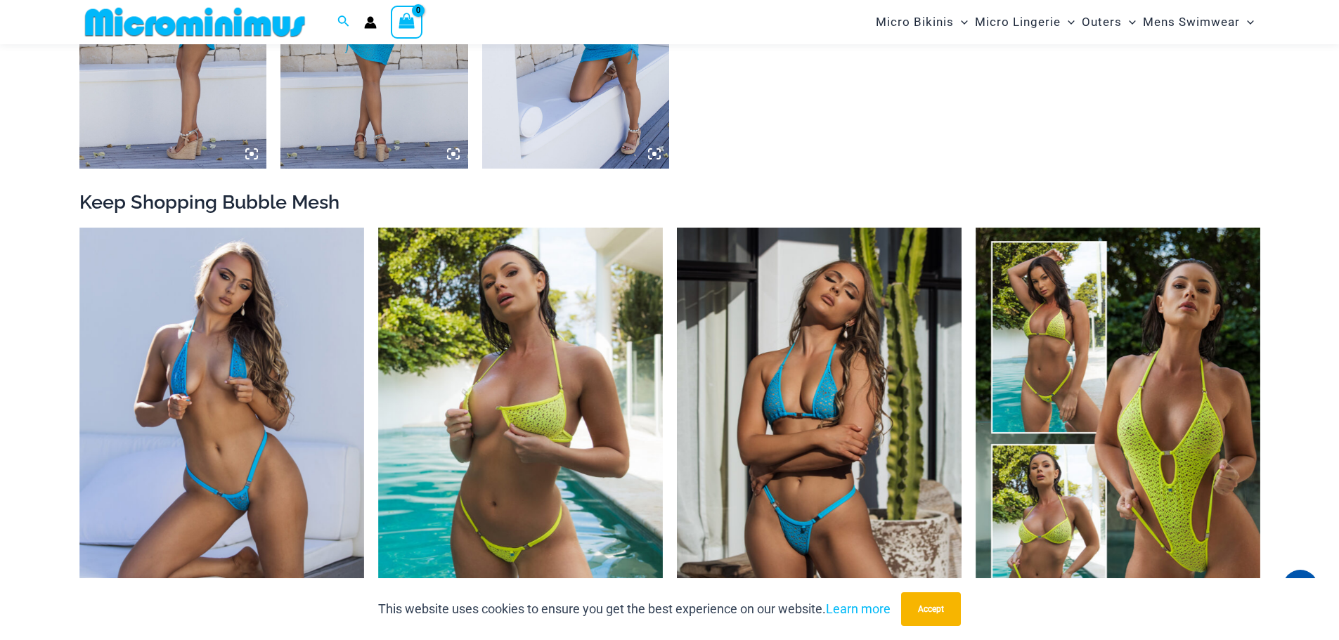
scroll to position [1604, 0]
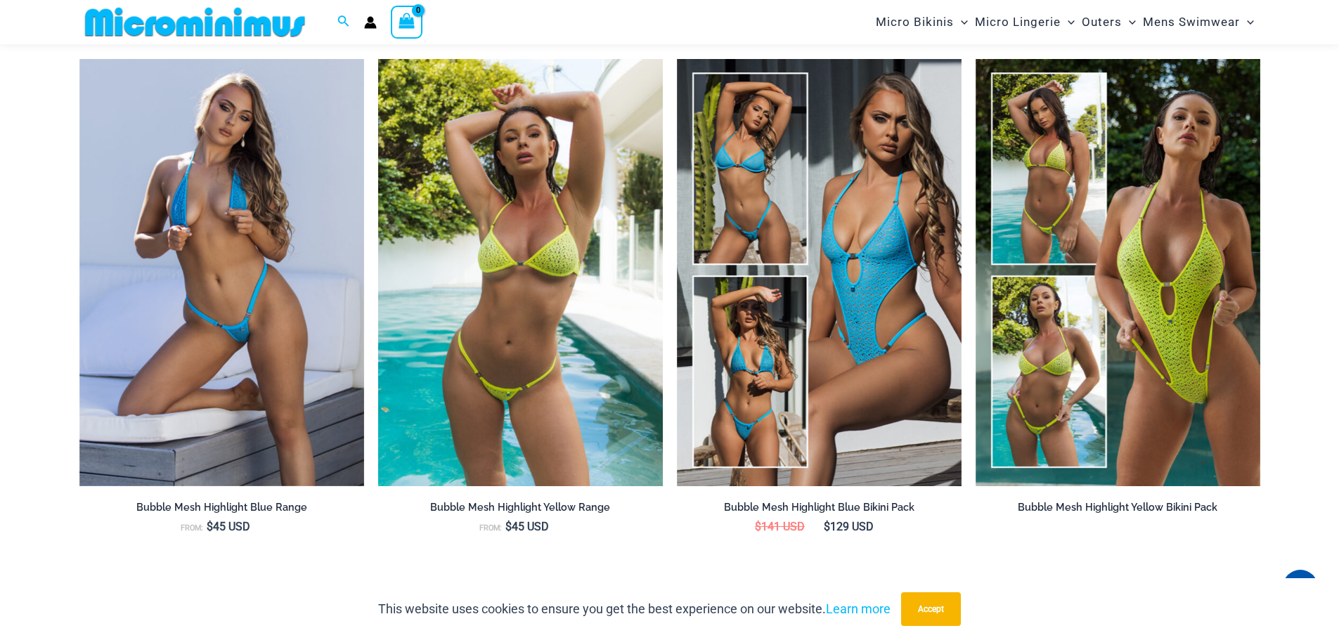
click at [566, 205] on img at bounding box center [520, 272] width 285 height 427
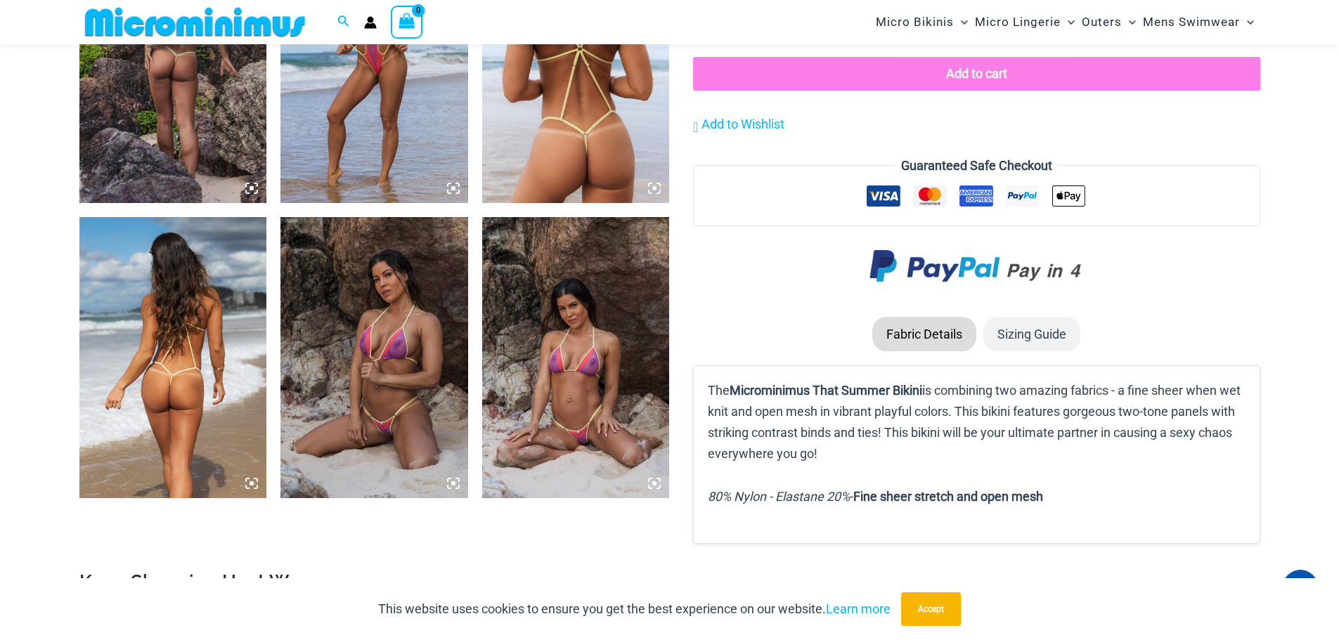
scroll to position [1111, 0]
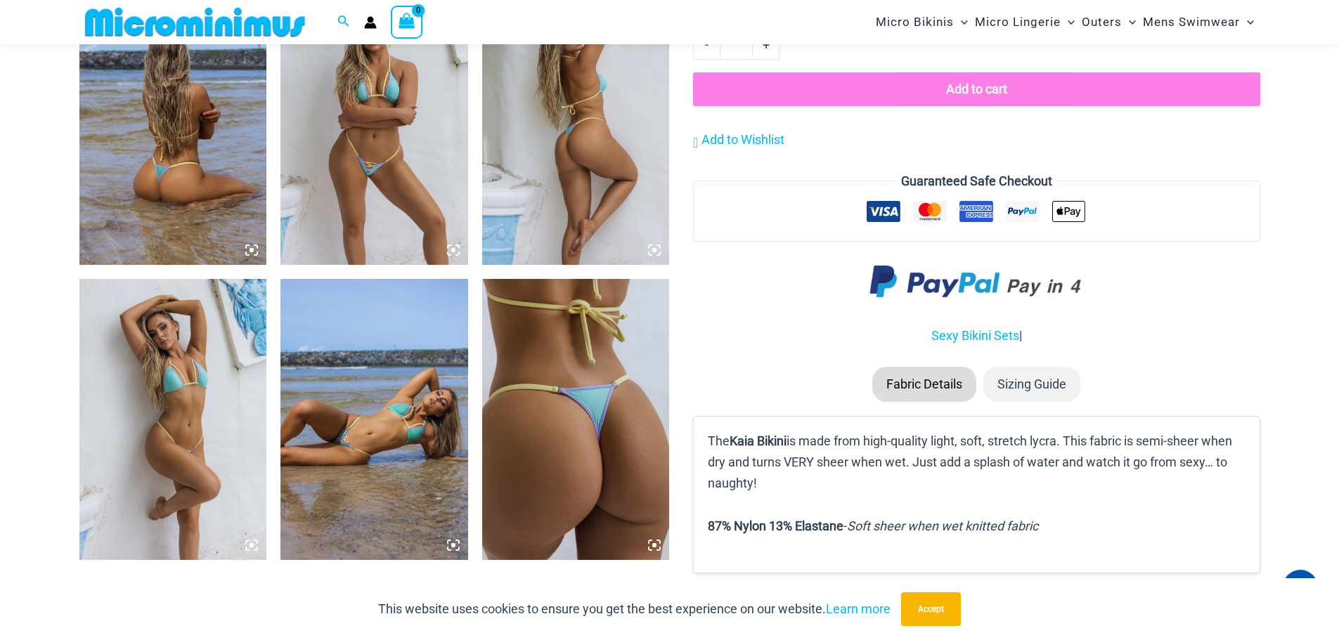
scroll to position [1251, 0]
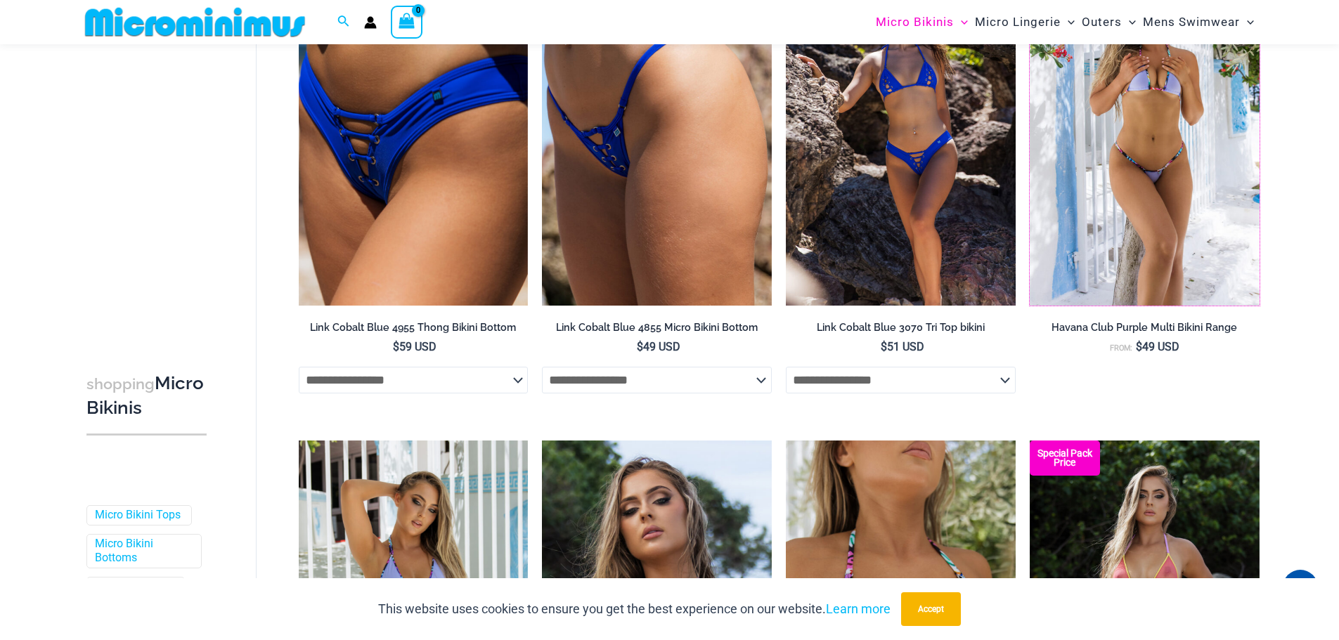
scroll to position [1887, 0]
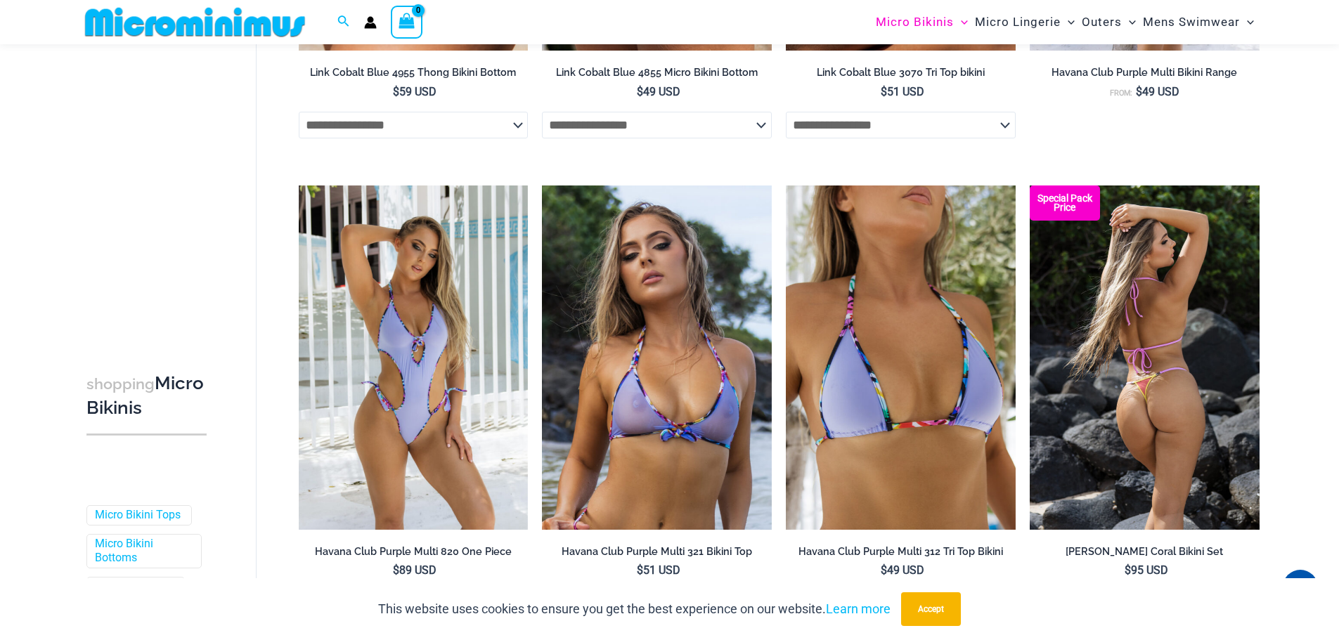
drag, startPoint x: 1147, startPoint y: 321, endPoint x: 1084, endPoint y: 328, distance: 63.6
click at [1084, 328] on img at bounding box center [1144, 358] width 230 height 344
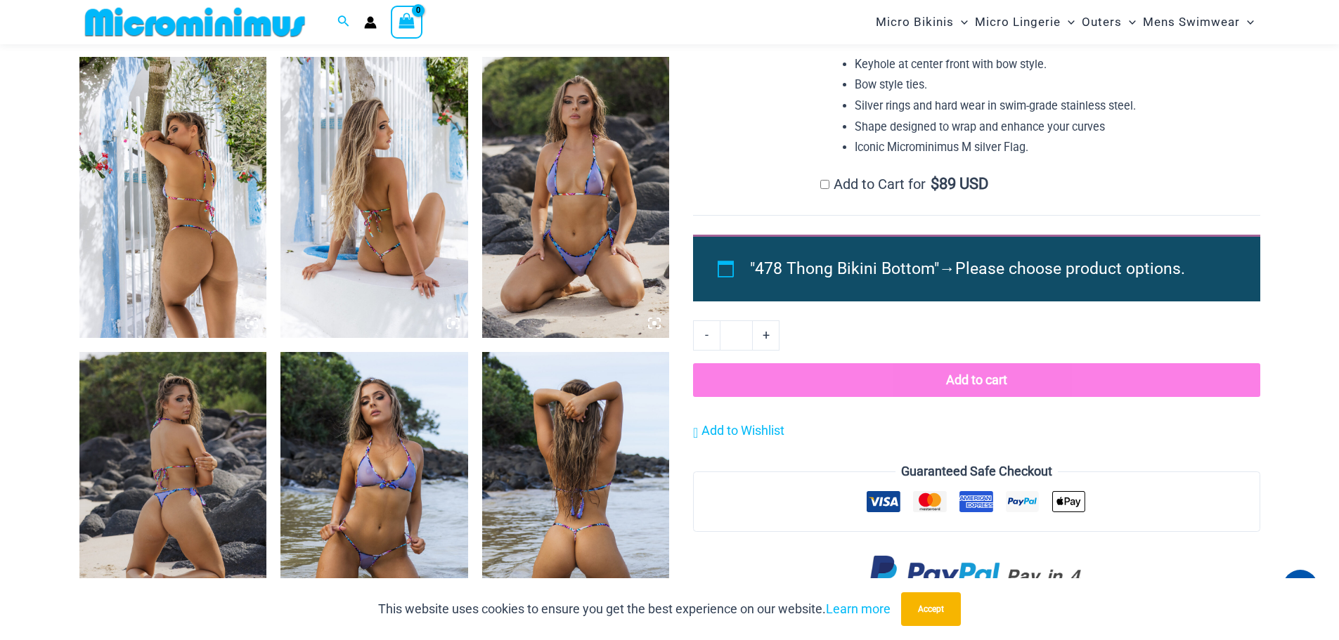
scroll to position [971, 0]
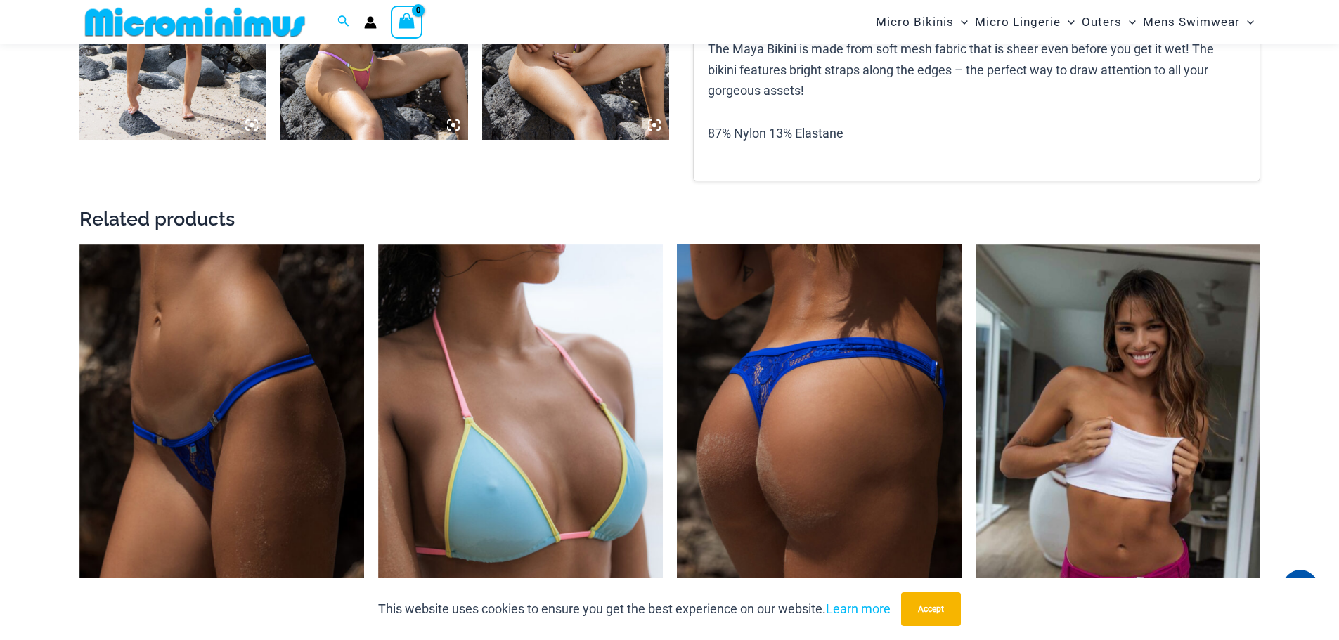
scroll to position [1674, 0]
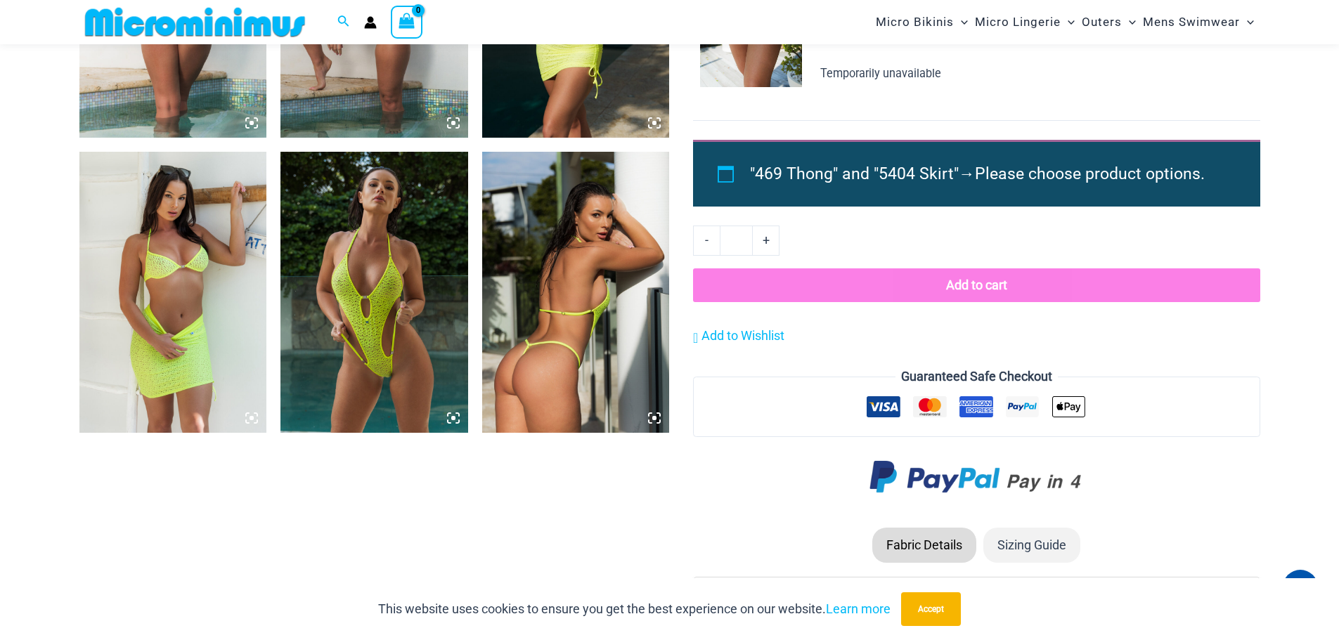
scroll to position [1674, 0]
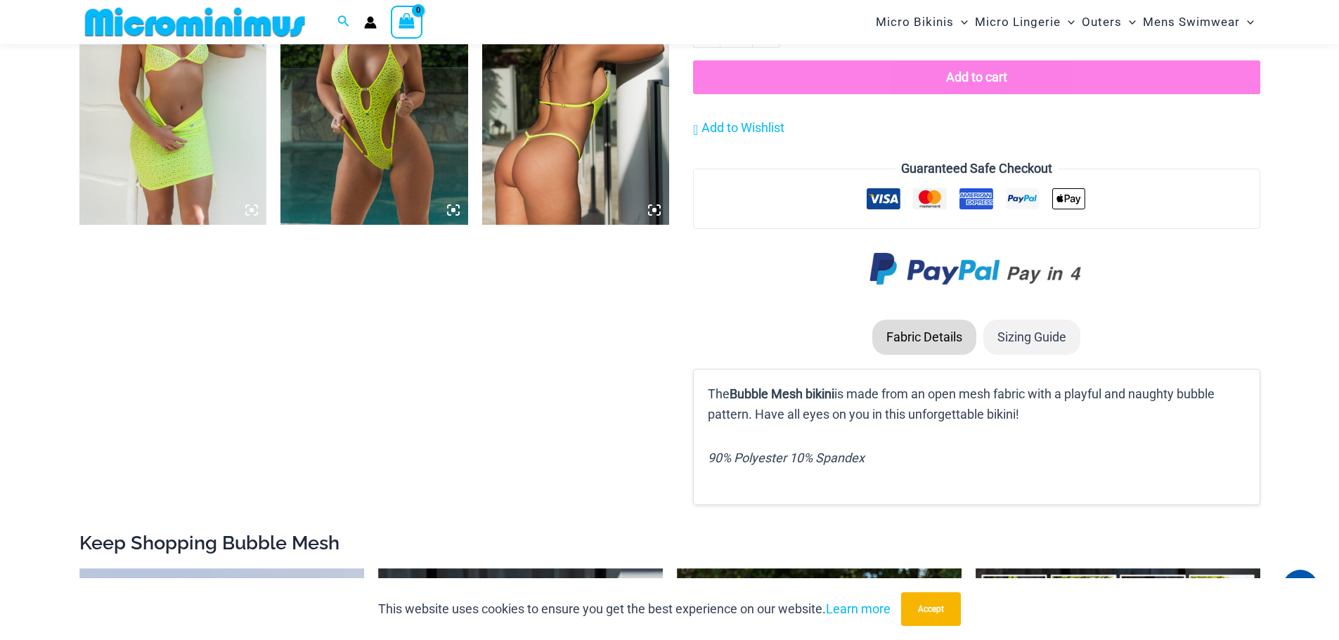
click at [613, 92] on img at bounding box center [576, 84] width 188 height 281
